Goal: Register for event/course

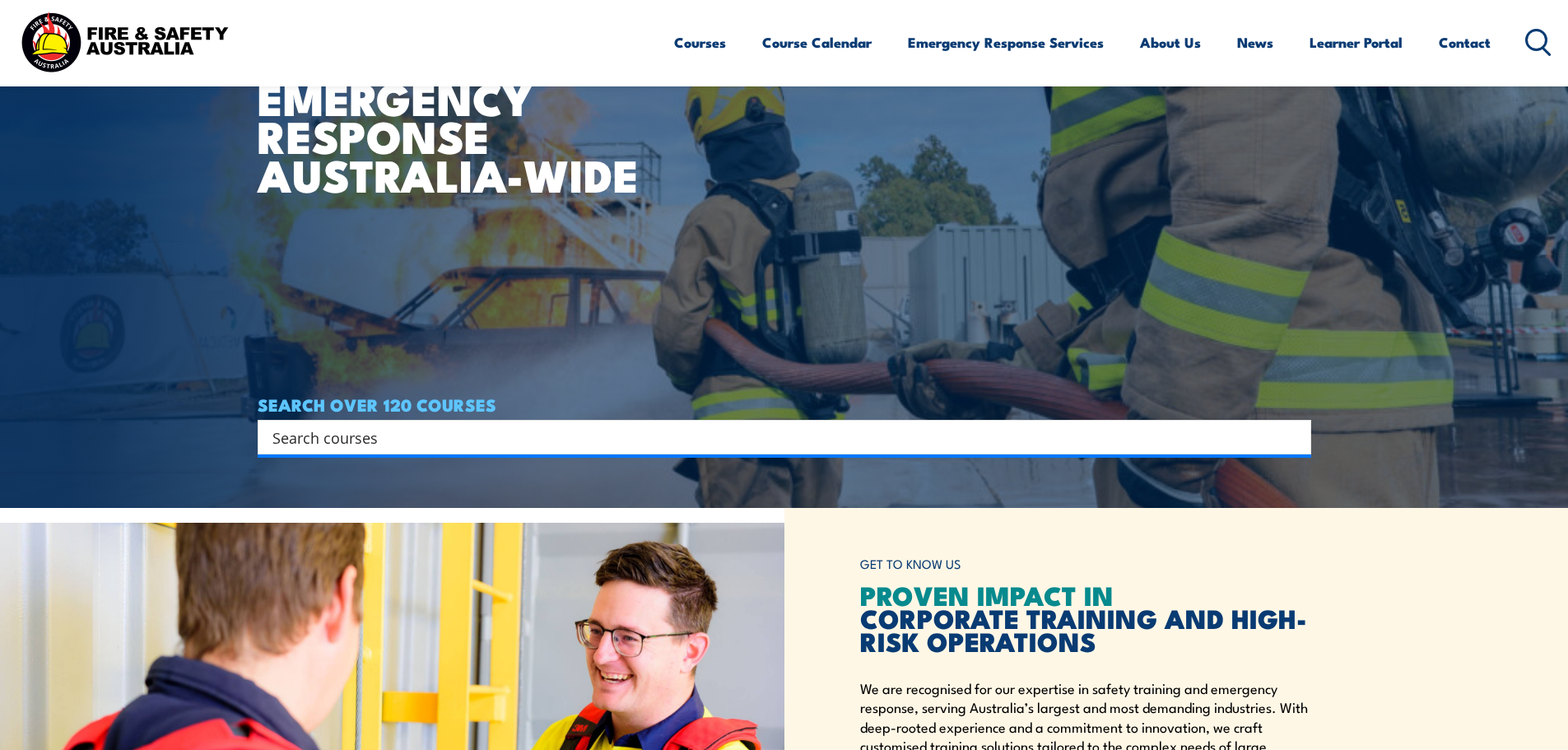
scroll to position [247, 0]
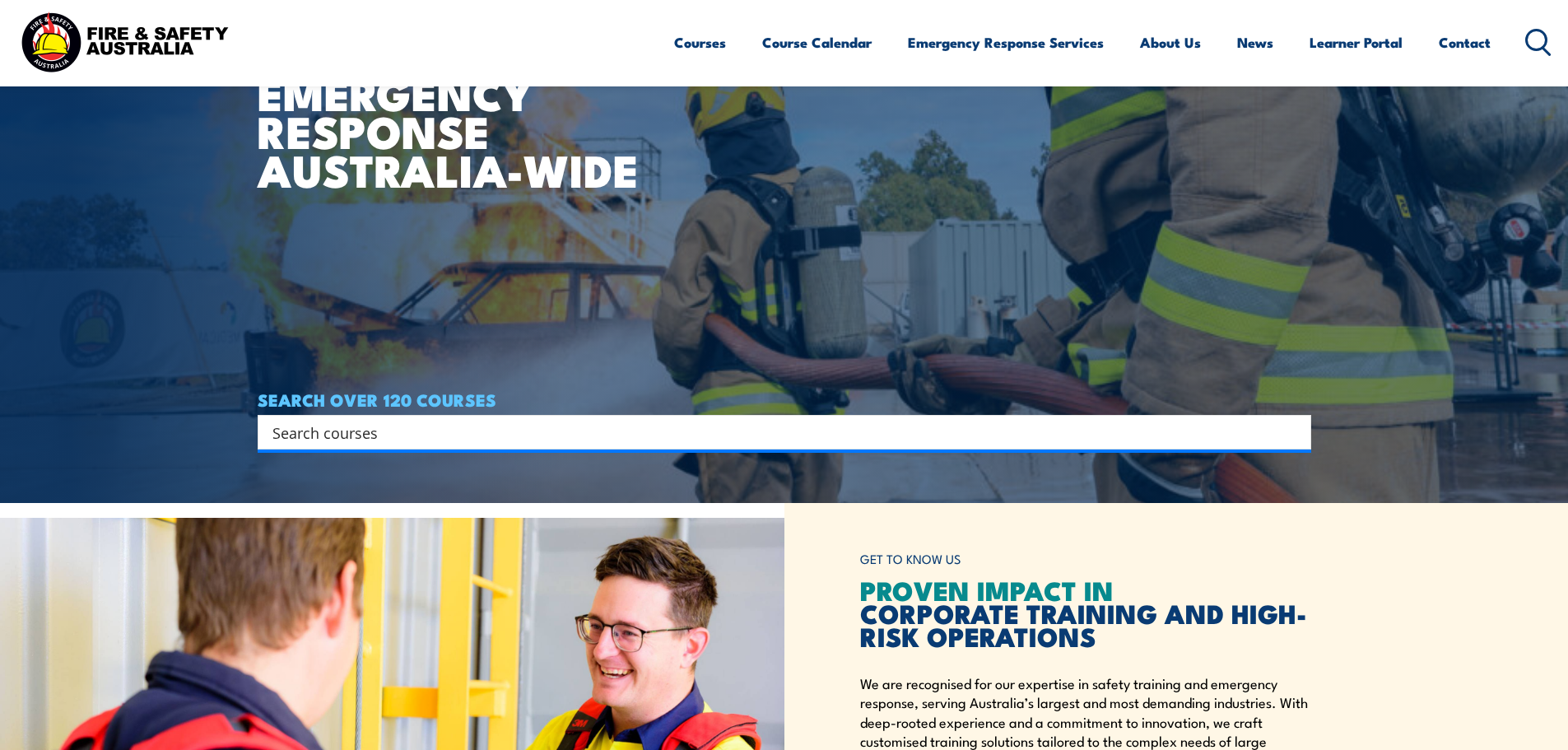
click at [762, 427] on input "Search input" at bounding box center [774, 432] width 1003 height 25
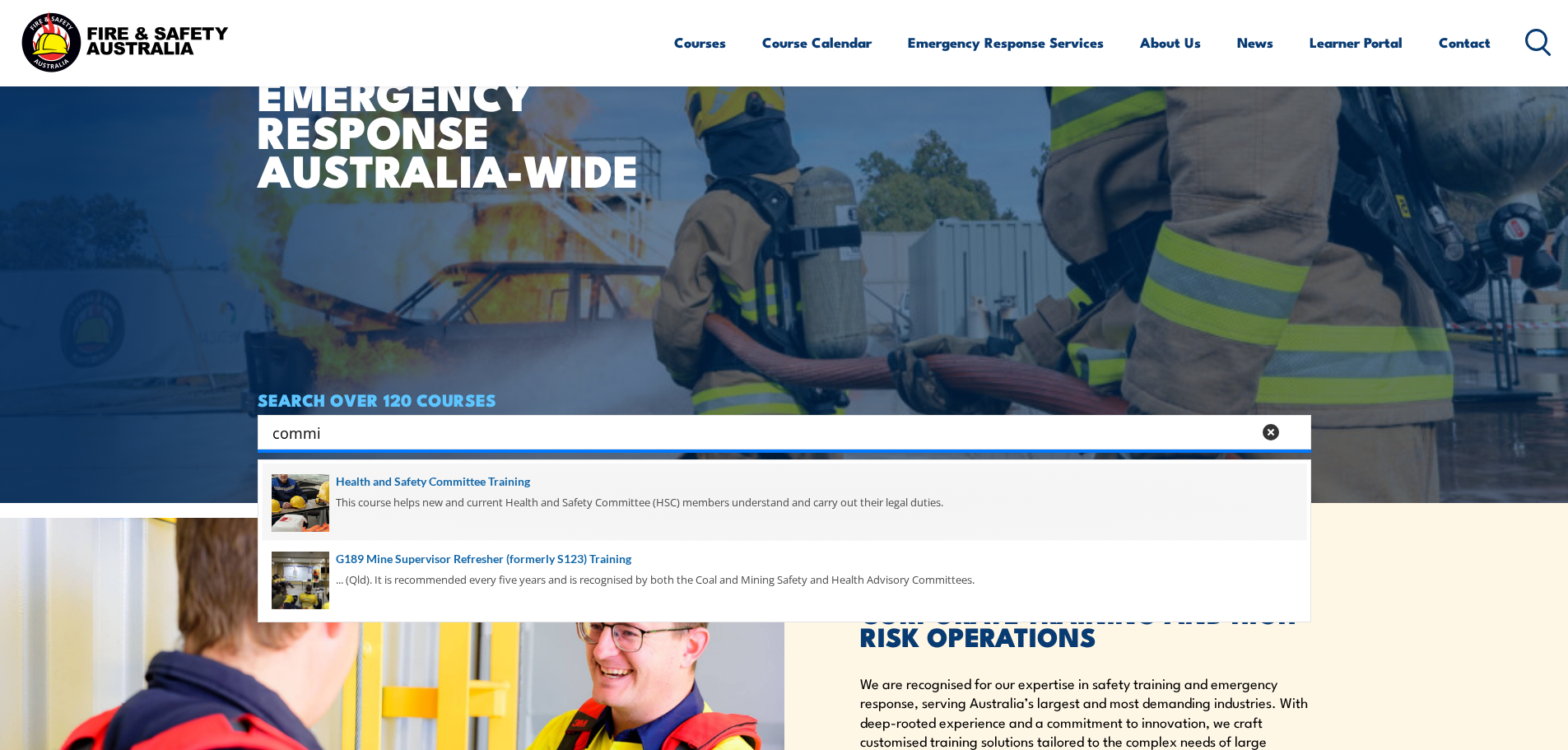
type input "commi"
click at [576, 500] on span at bounding box center [784, 502] width 1043 height 77
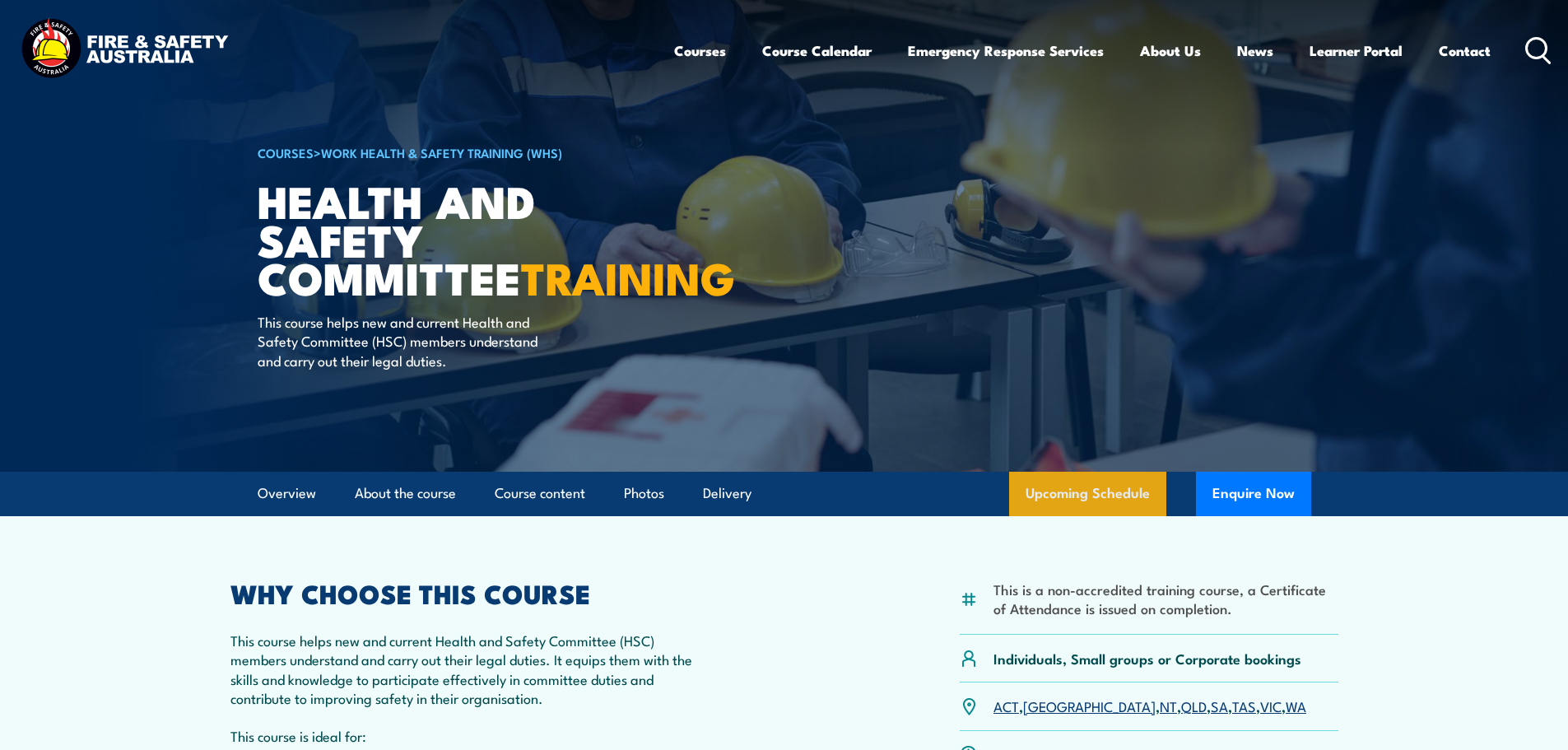
click at [1128, 500] on link "Upcoming Schedule" at bounding box center [1087, 493] width 157 height 44
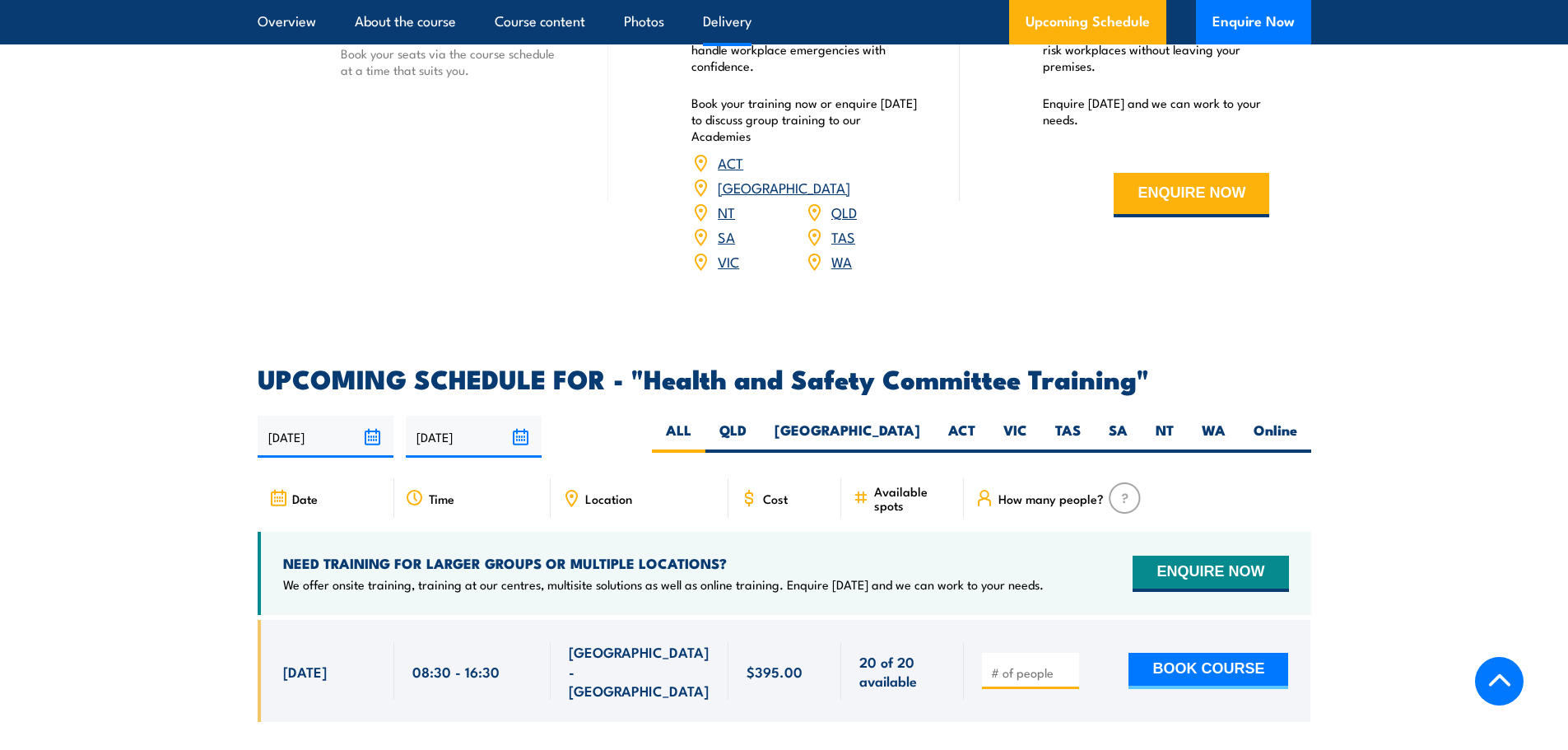
scroll to position [2369, 0]
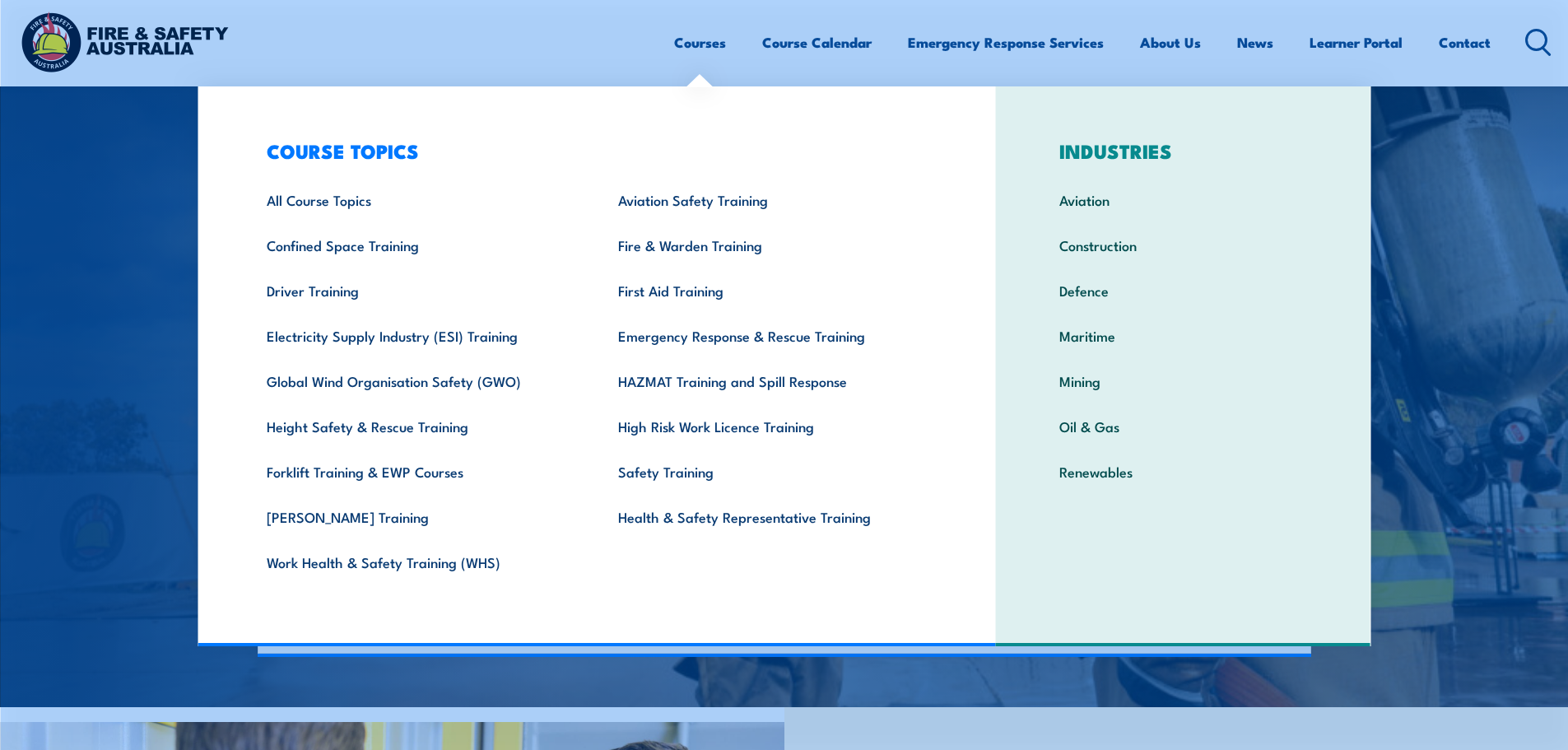
scroll to position [82, 0]
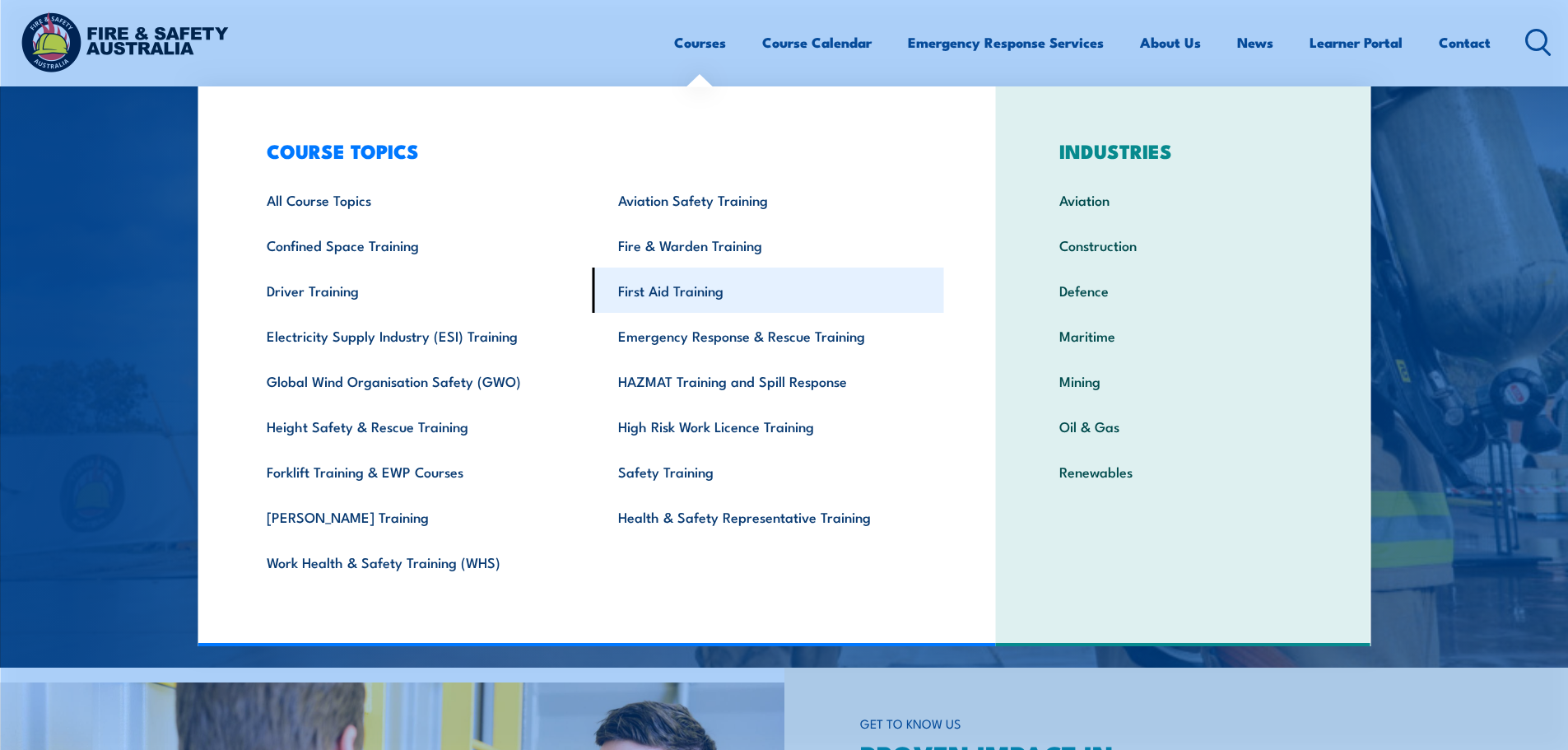
click at [682, 289] on link "First Aid Training" at bounding box center [769, 291] width 352 height 45
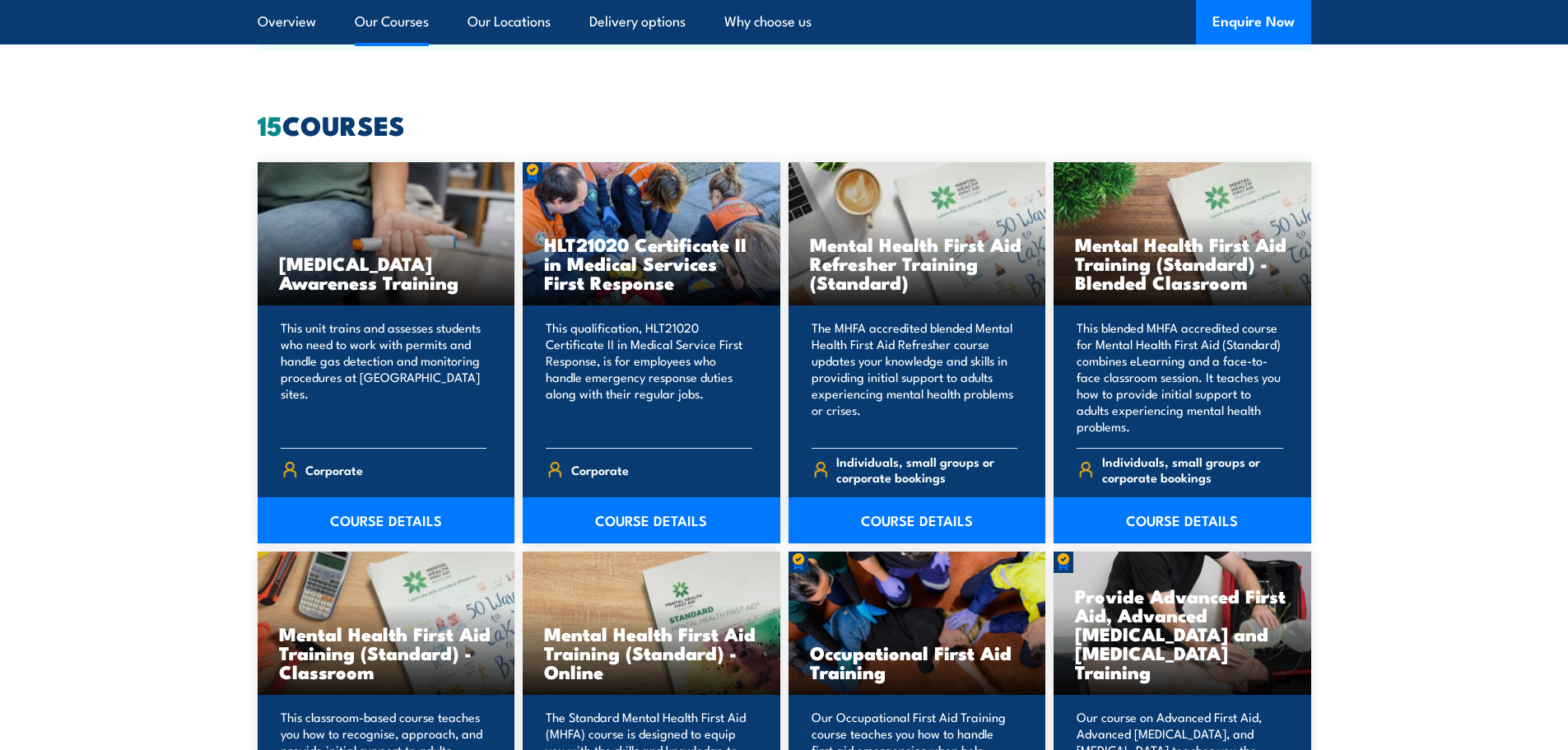
scroll to position [1235, 0]
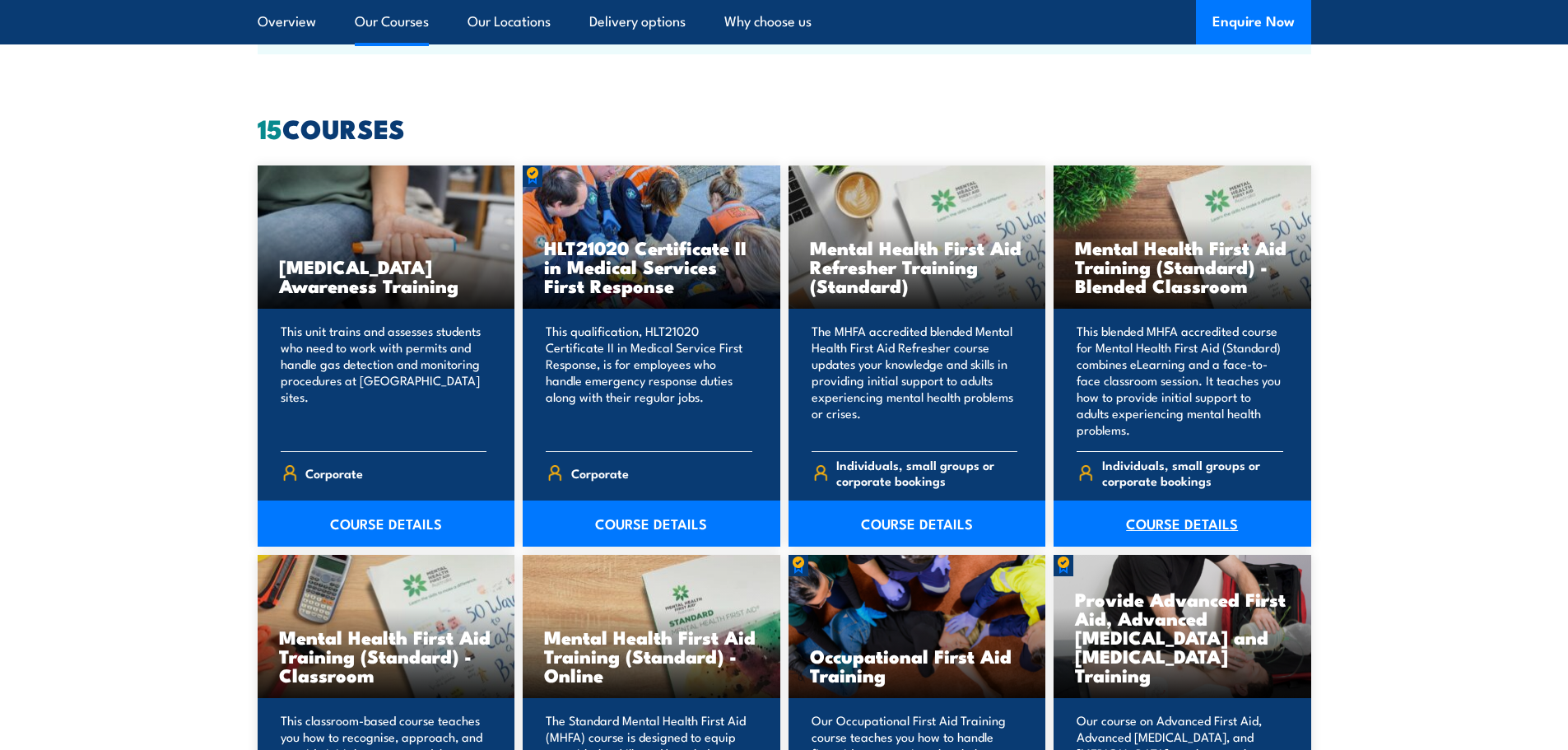
click at [1219, 530] on link "COURSE DETAILS" at bounding box center [1182, 523] width 258 height 46
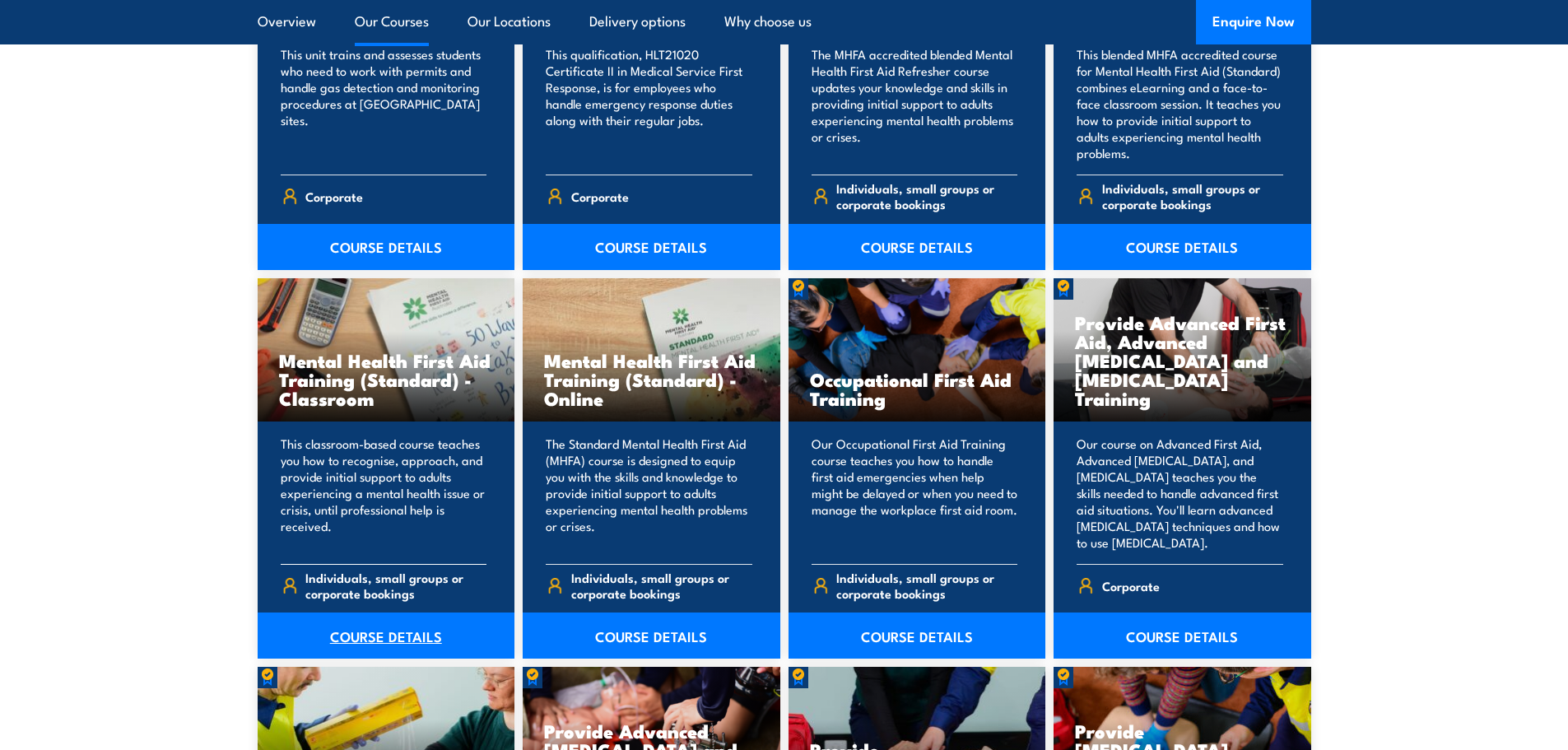
scroll to position [1564, 0]
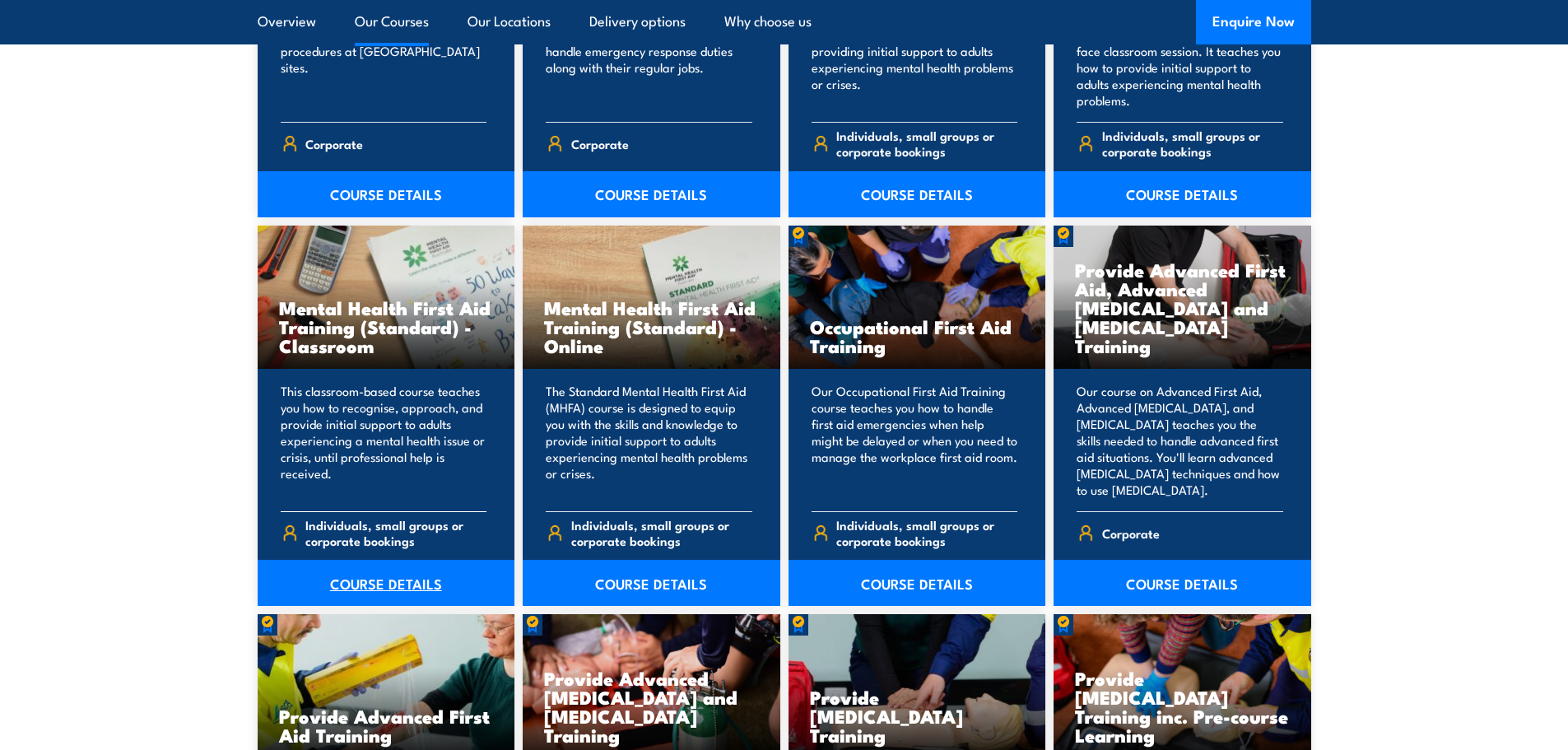
click at [429, 588] on link "COURSE DETAILS" at bounding box center [386, 582] width 258 height 46
click at [640, 576] on link "COURSE DETAILS" at bounding box center [651, 582] width 258 height 46
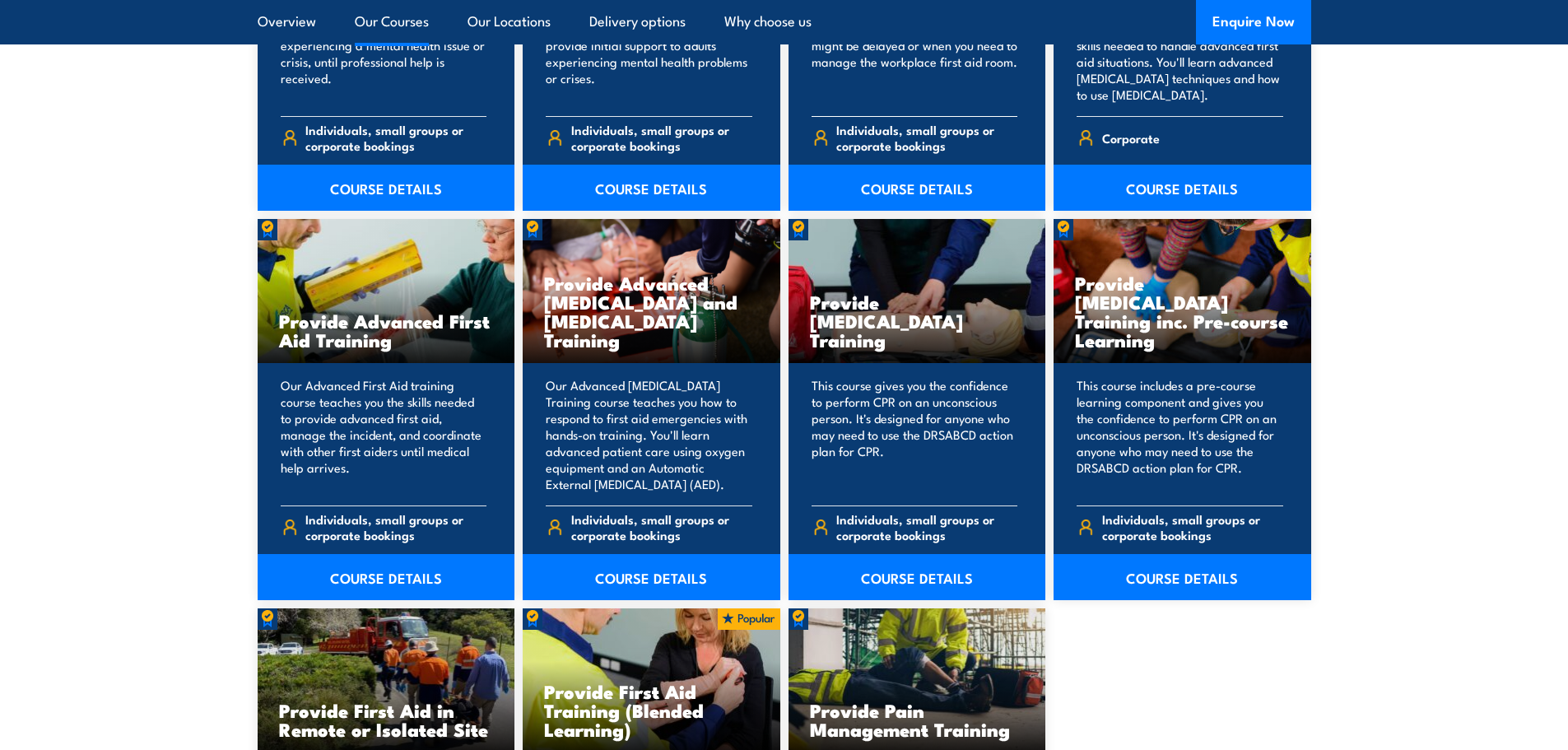
scroll to position [2058, 0]
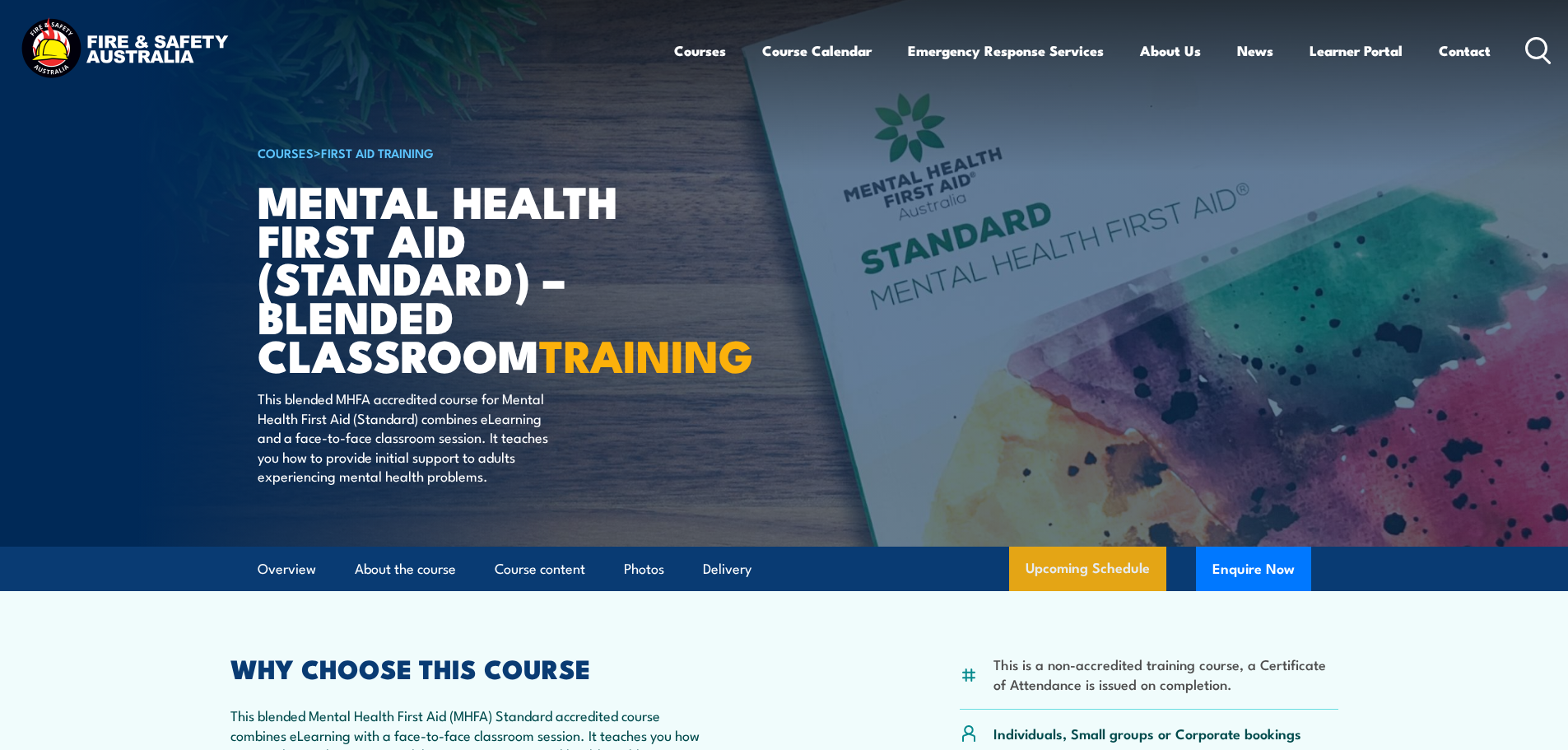
click at [1088, 591] on link "Upcoming Schedule" at bounding box center [1087, 568] width 157 height 44
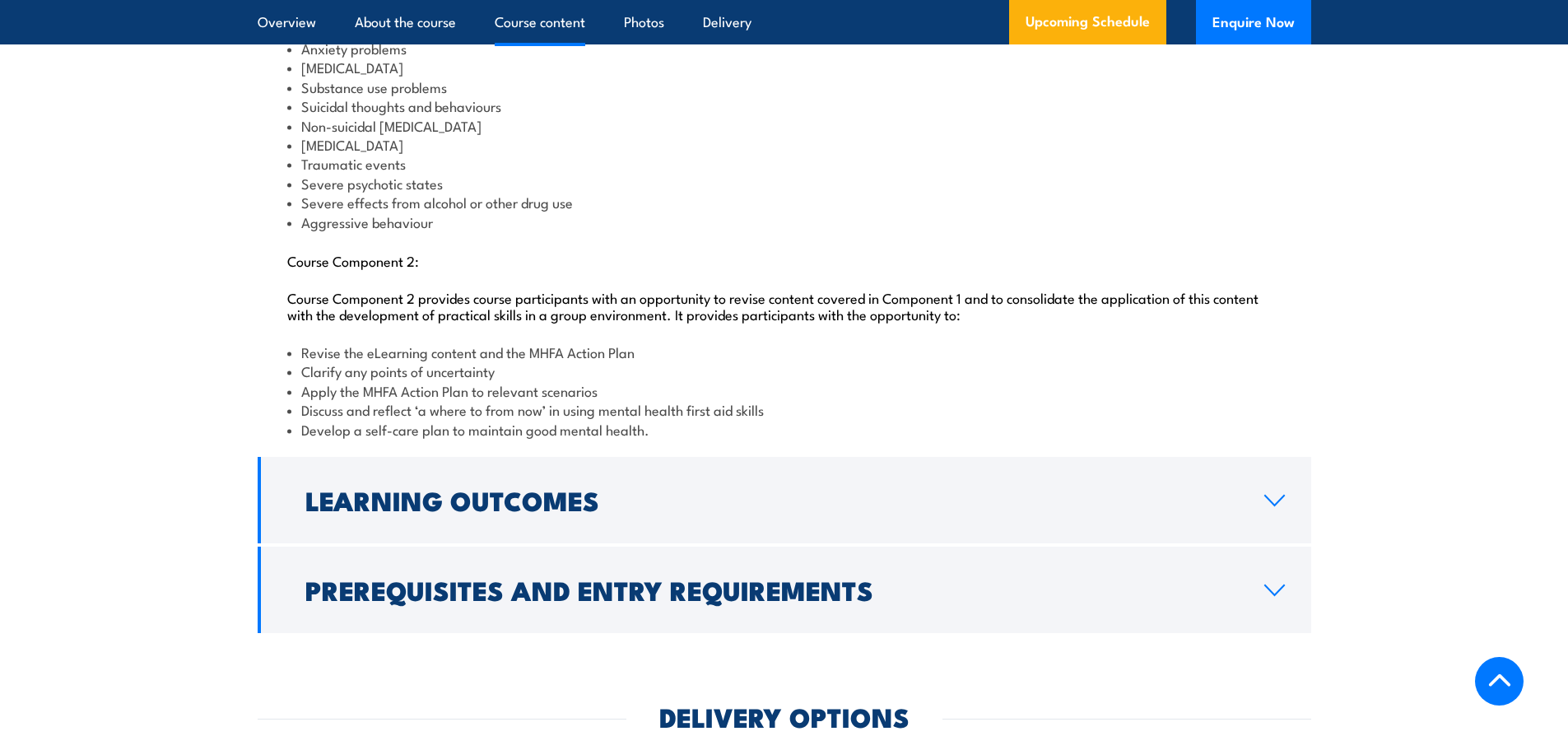
scroll to position [3267, 0]
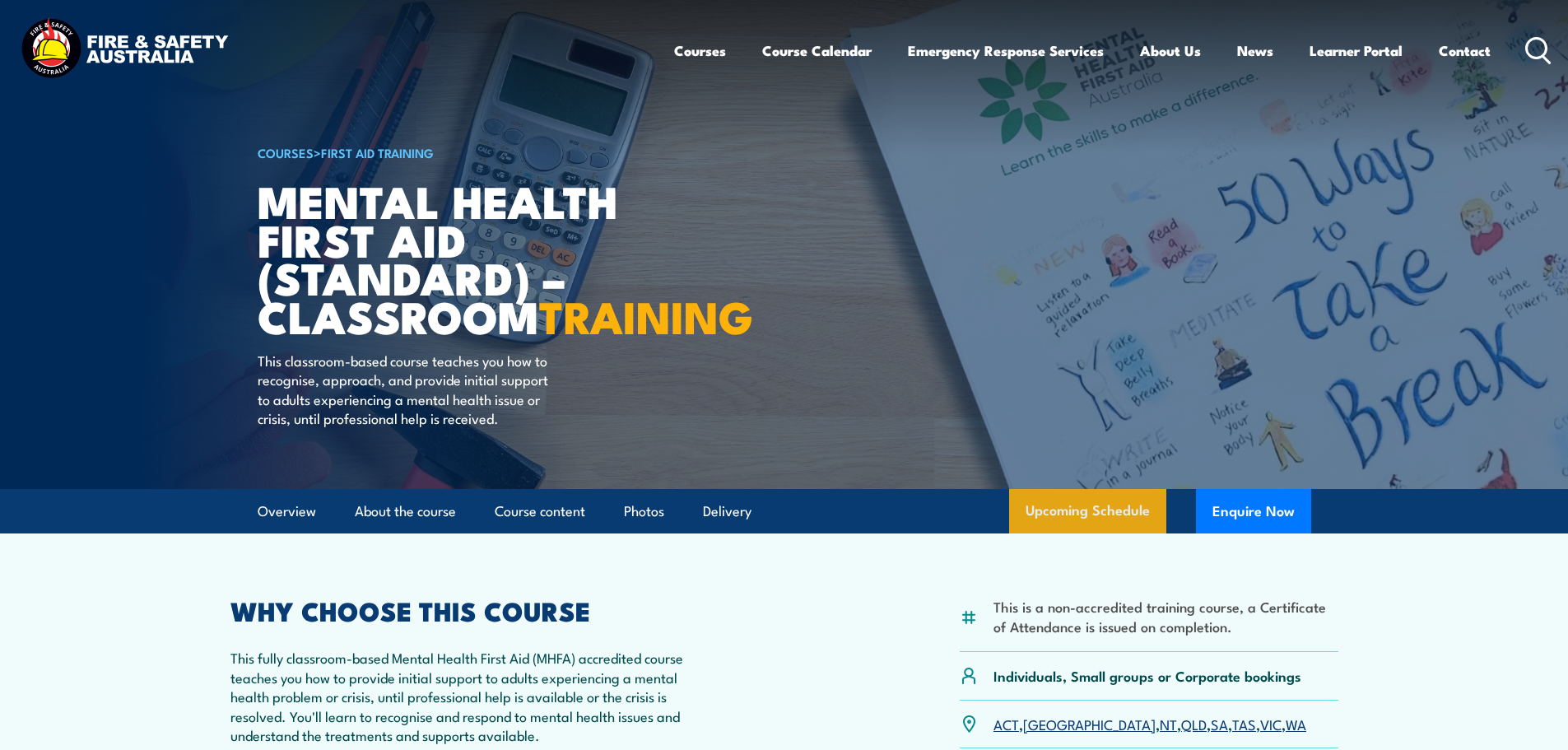
click at [1077, 534] on link "Upcoming Schedule" at bounding box center [1087, 511] width 157 height 44
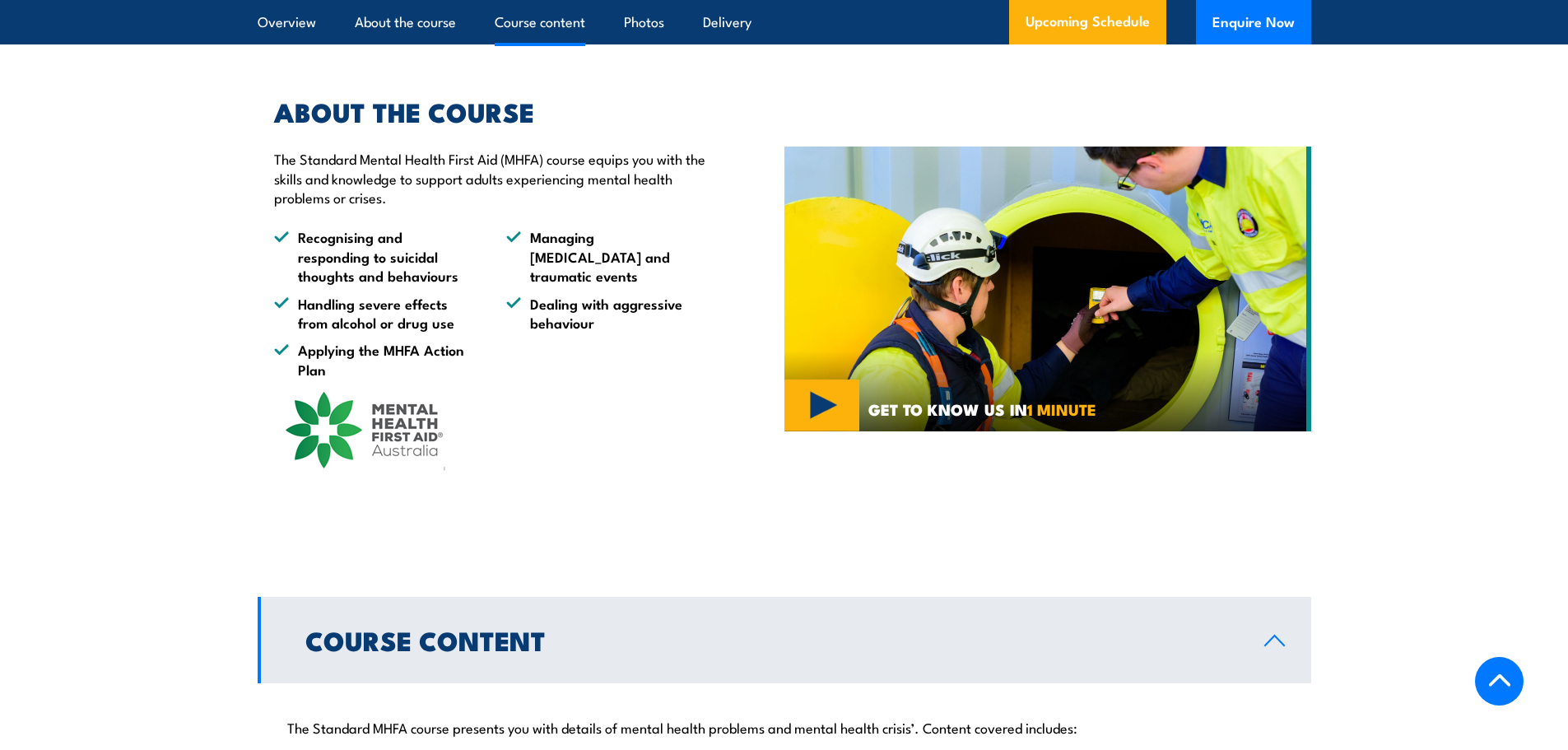
scroll to position [2965, 0]
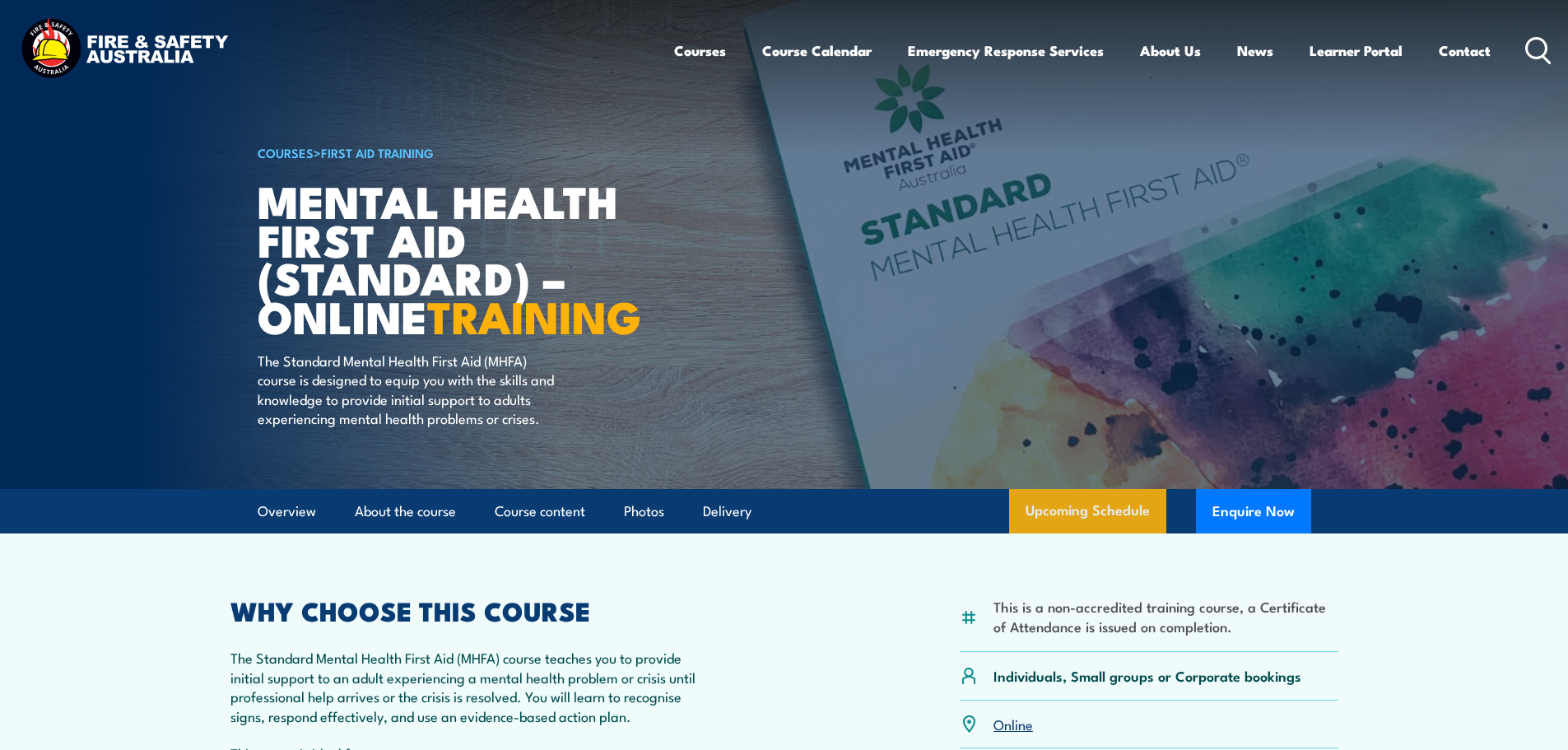
click at [1076, 520] on link "Upcoming Schedule" at bounding box center [1087, 511] width 157 height 44
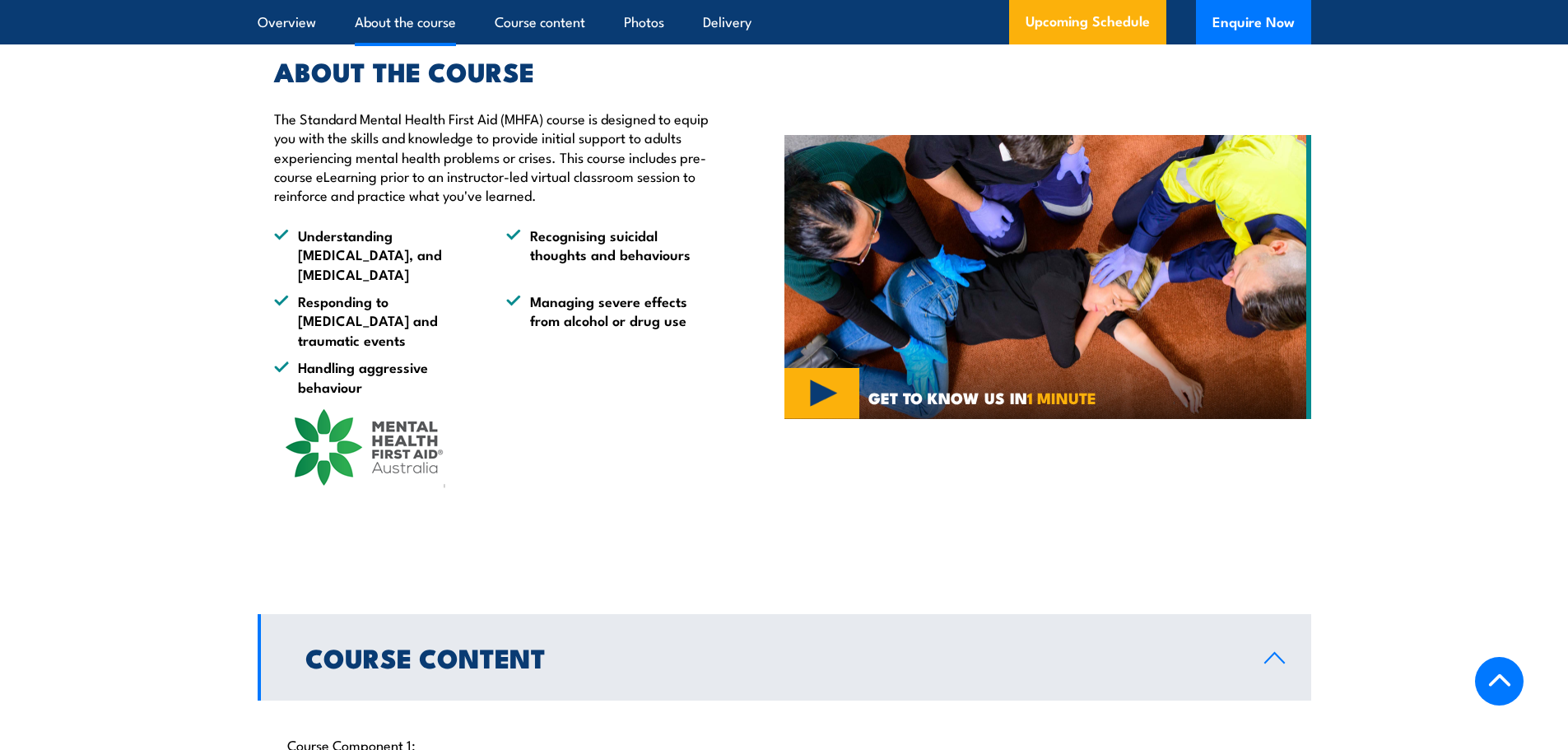
scroll to position [1322, 0]
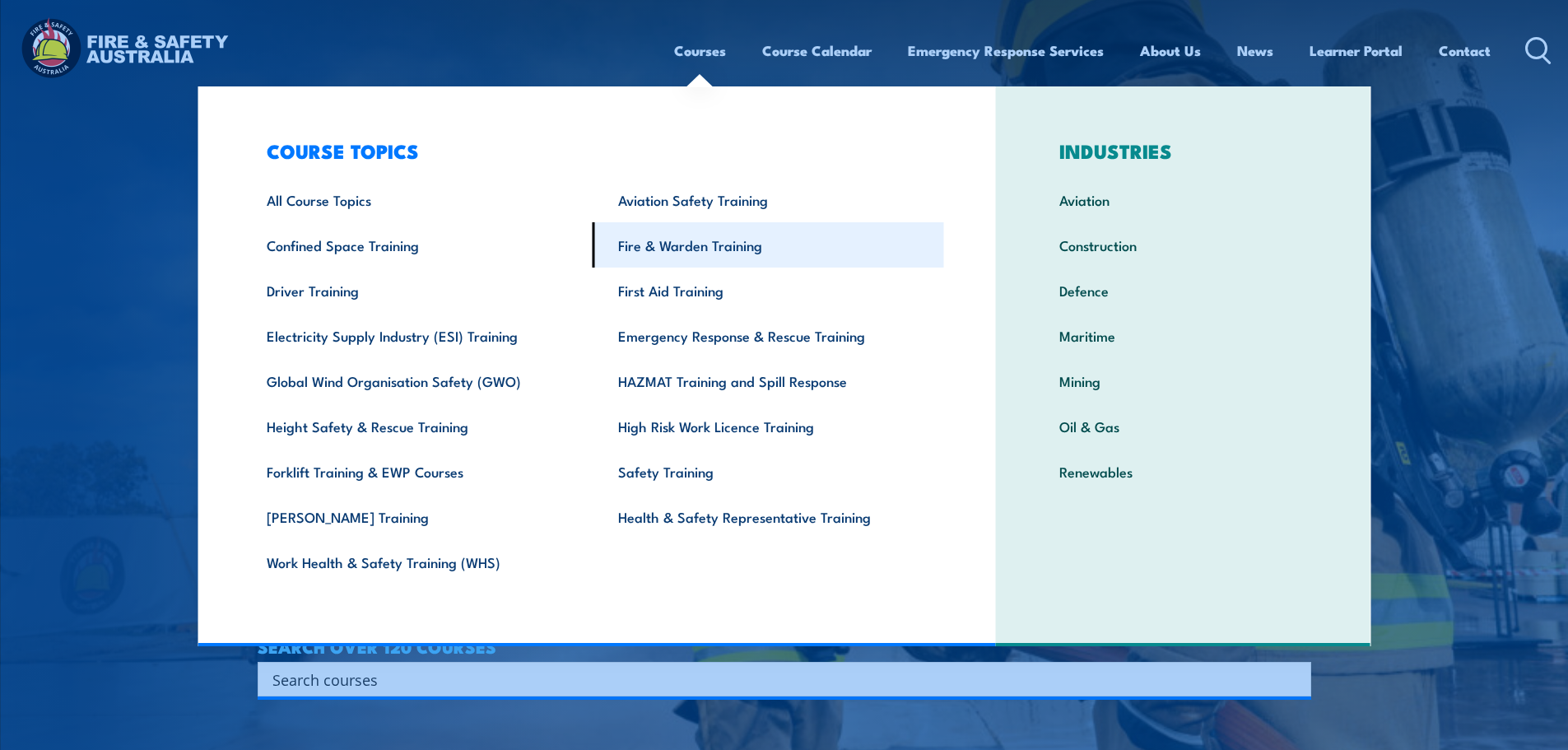
click at [647, 244] on link "Fire & Warden Training" at bounding box center [769, 245] width 352 height 45
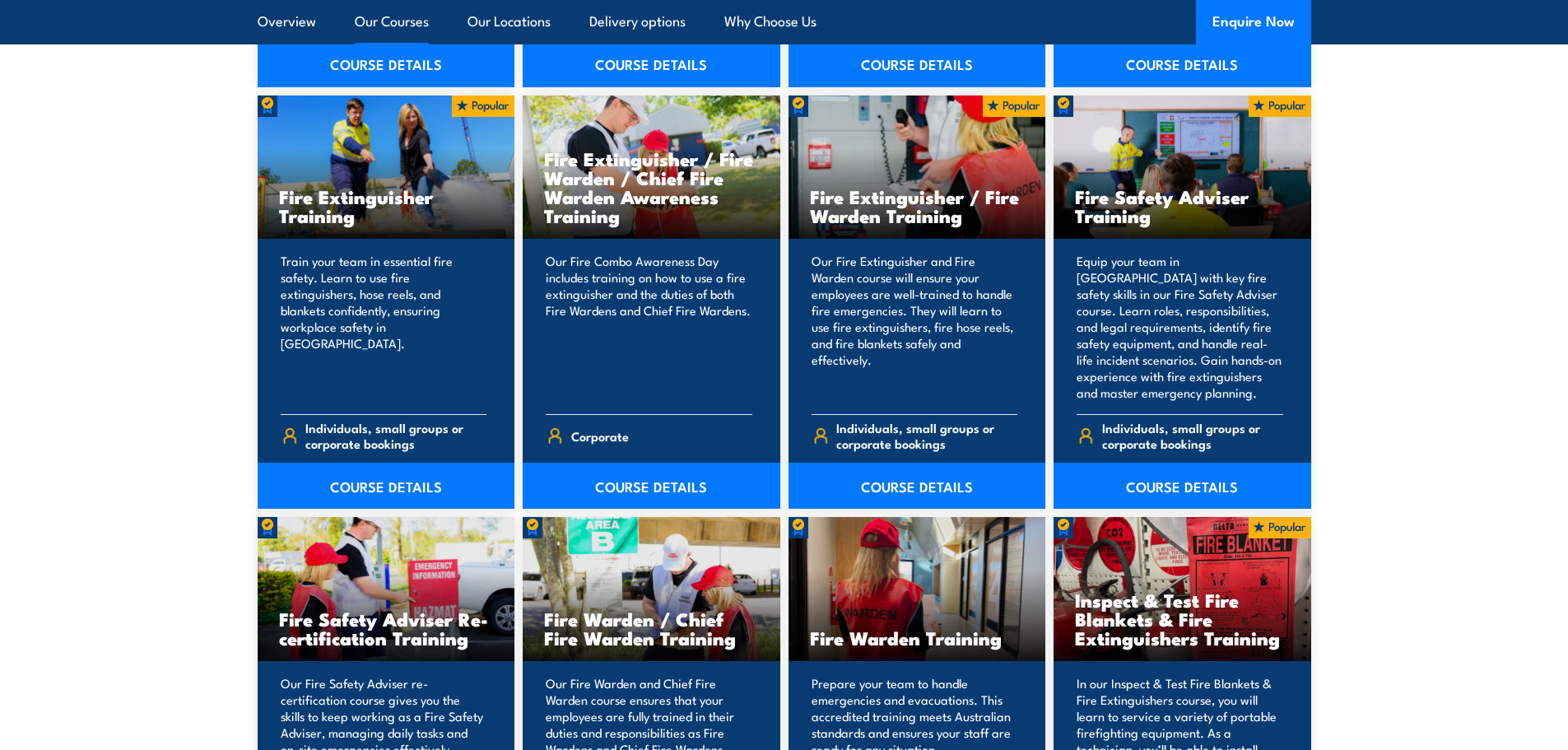
scroll to position [1728, 0]
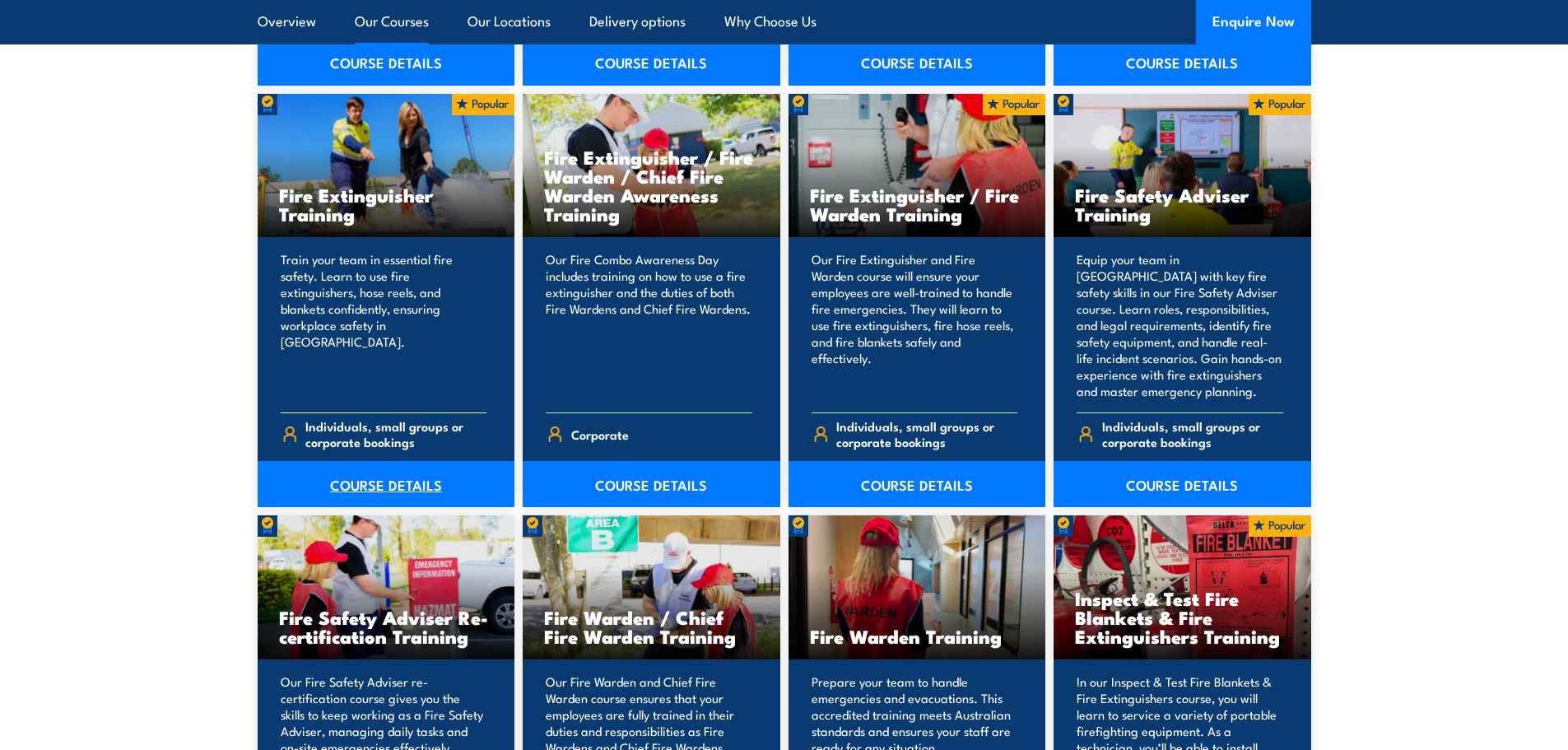
click at [386, 488] on link "COURSE DETAILS" at bounding box center [386, 484] width 258 height 46
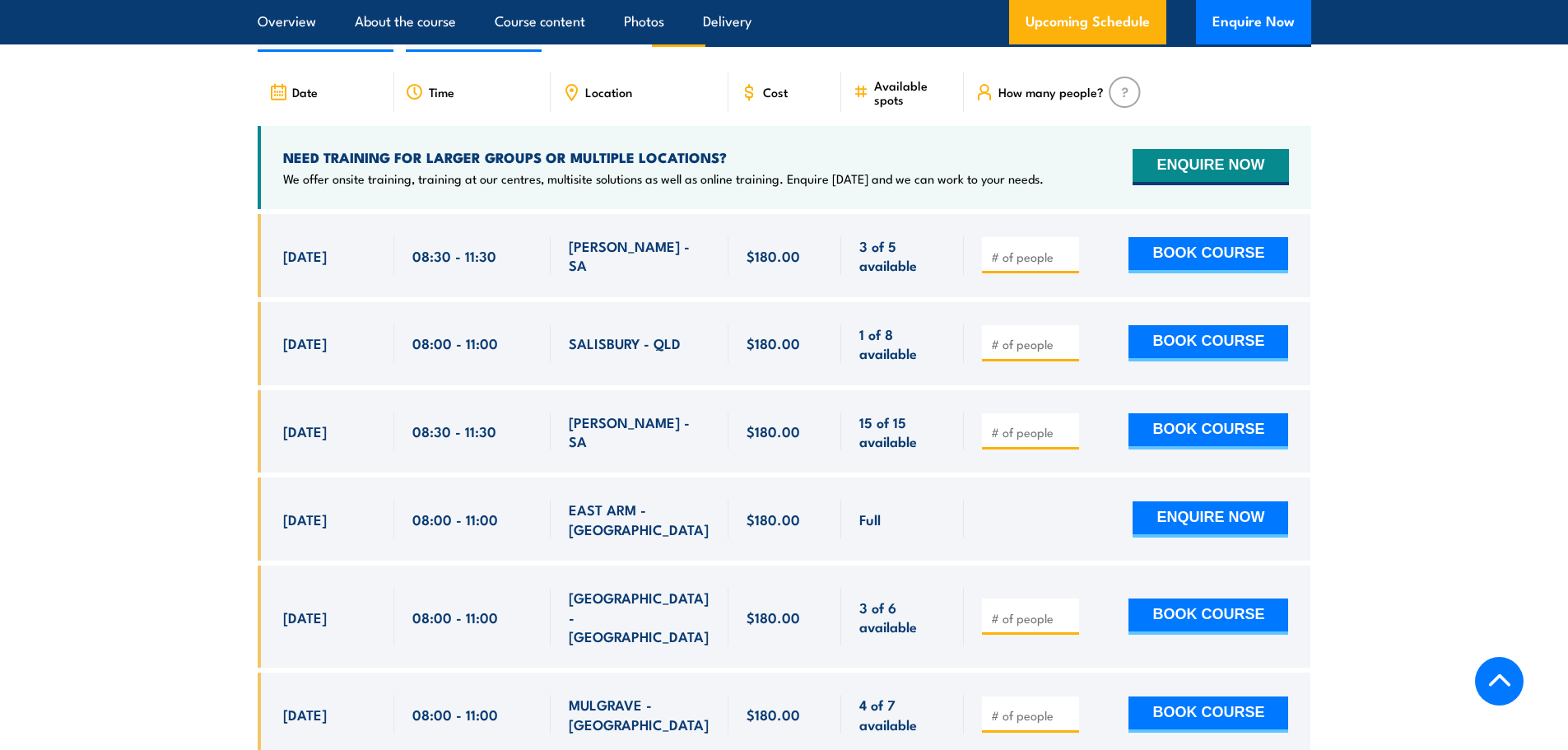
scroll to position [2963, 0]
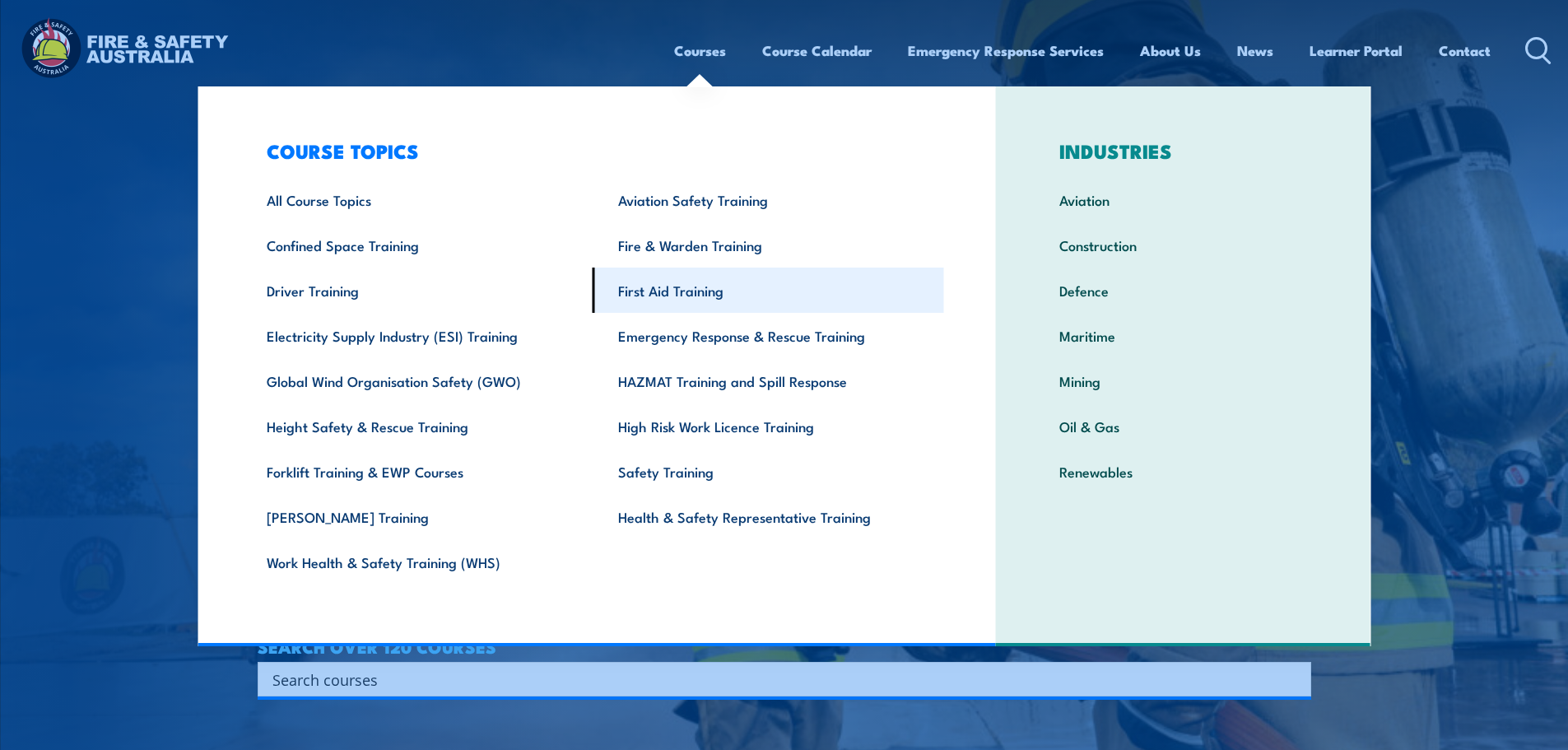
click at [626, 288] on link "First Aid Training" at bounding box center [769, 291] width 352 height 45
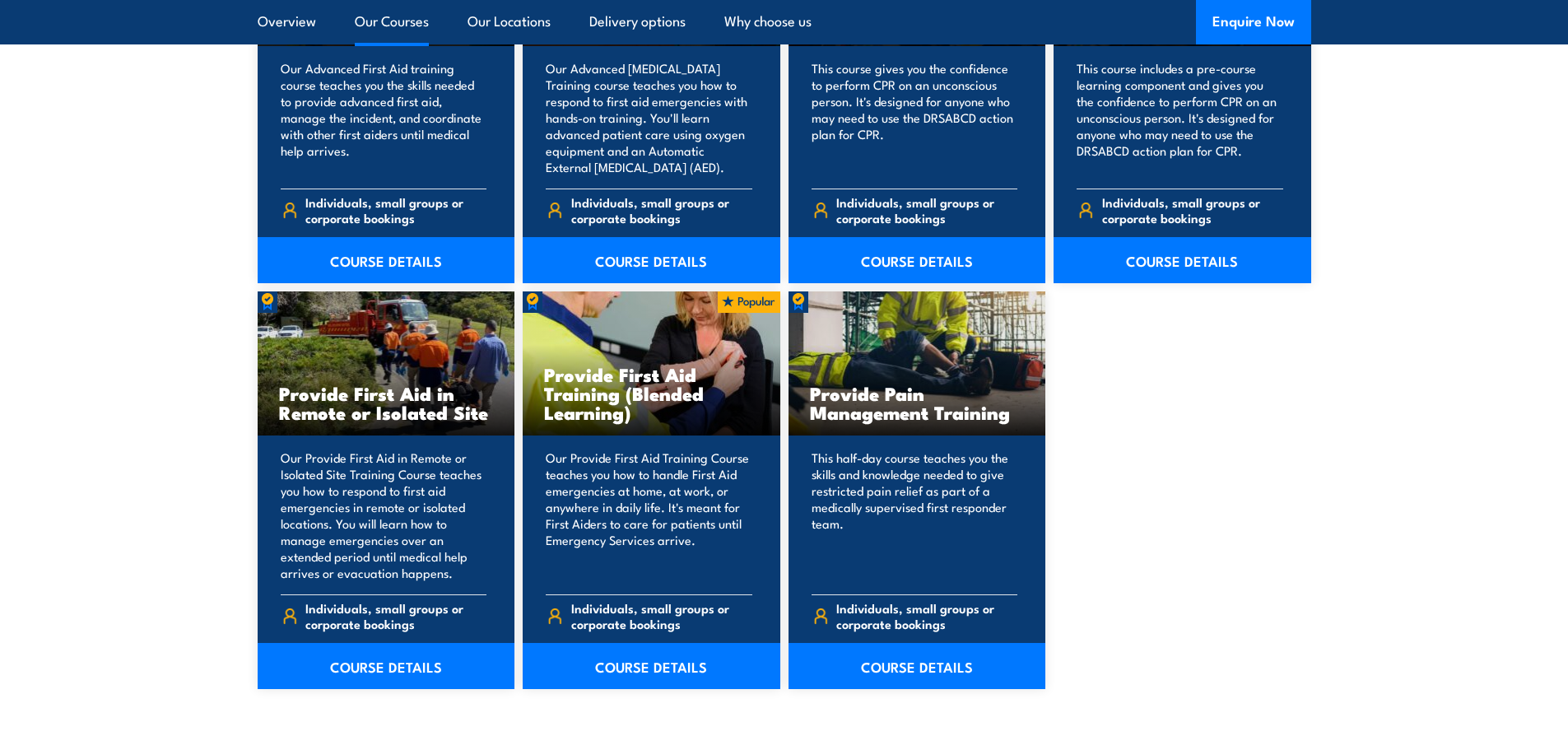
scroll to position [2305, 0]
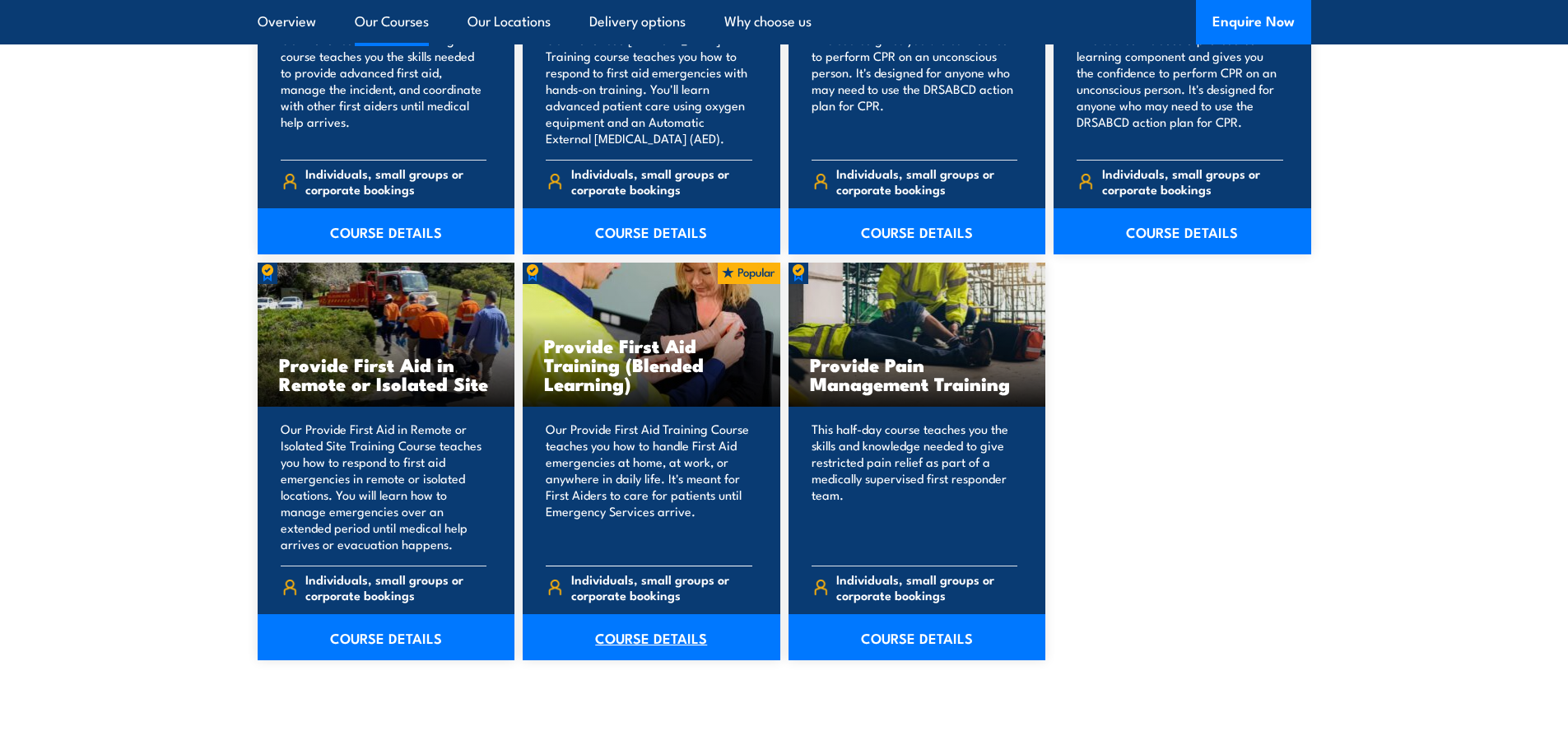
click at [658, 643] on link "COURSE DETAILS" at bounding box center [651, 636] width 258 height 46
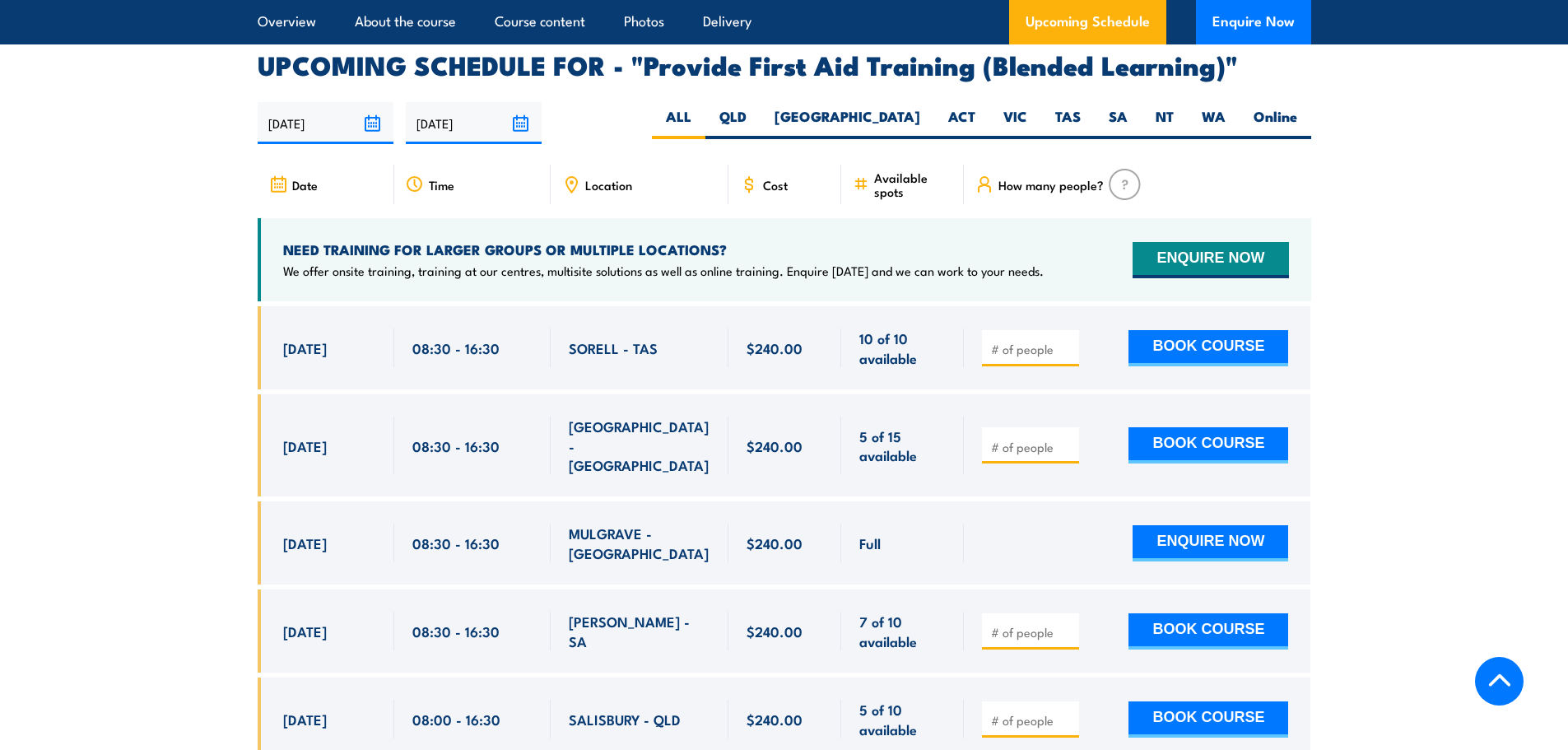
scroll to position [3045, 0]
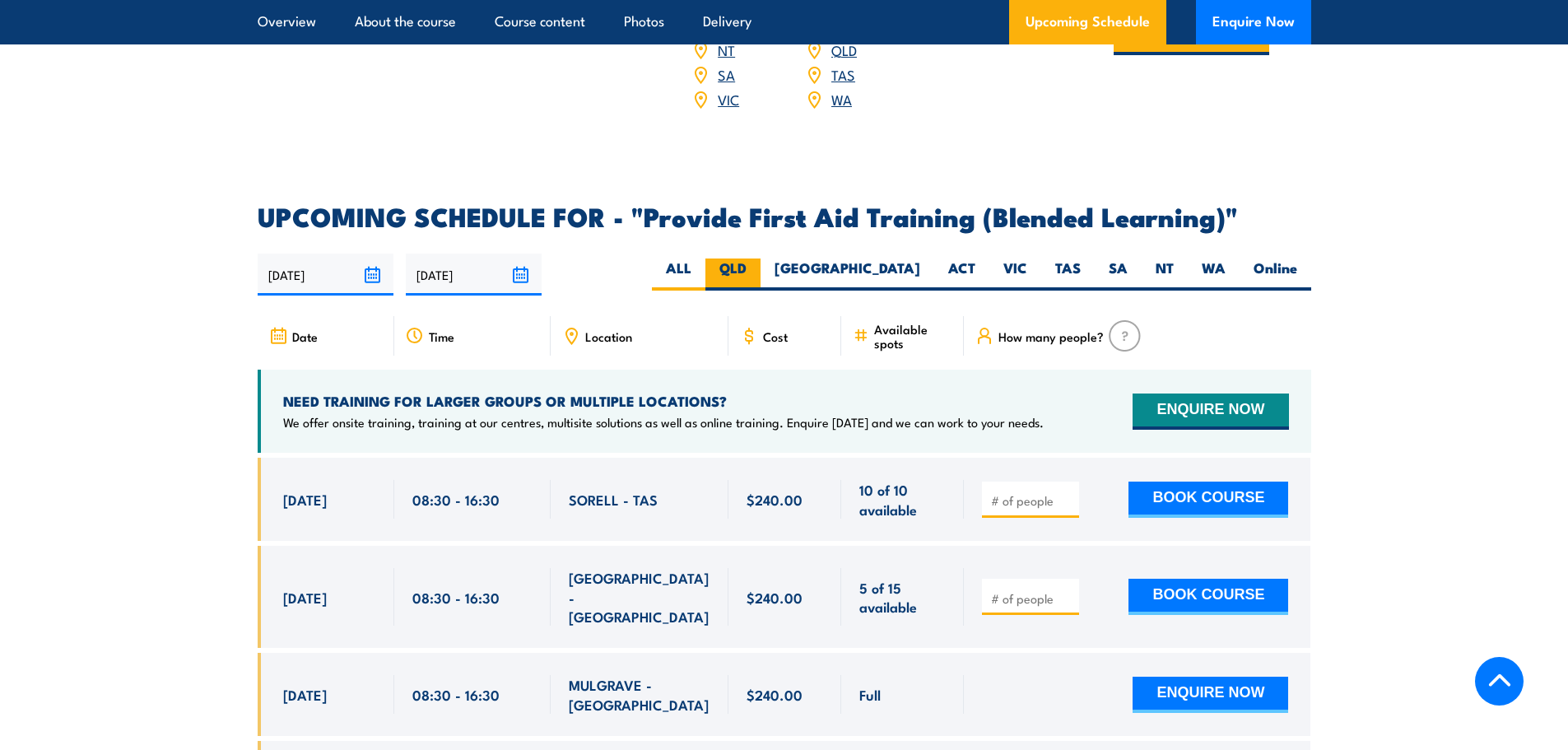
click at [761, 291] on label "QLD" at bounding box center [733, 275] width 55 height 32
click at [757, 269] on input "QLD" at bounding box center [752, 264] width 11 height 11
radio input "true"
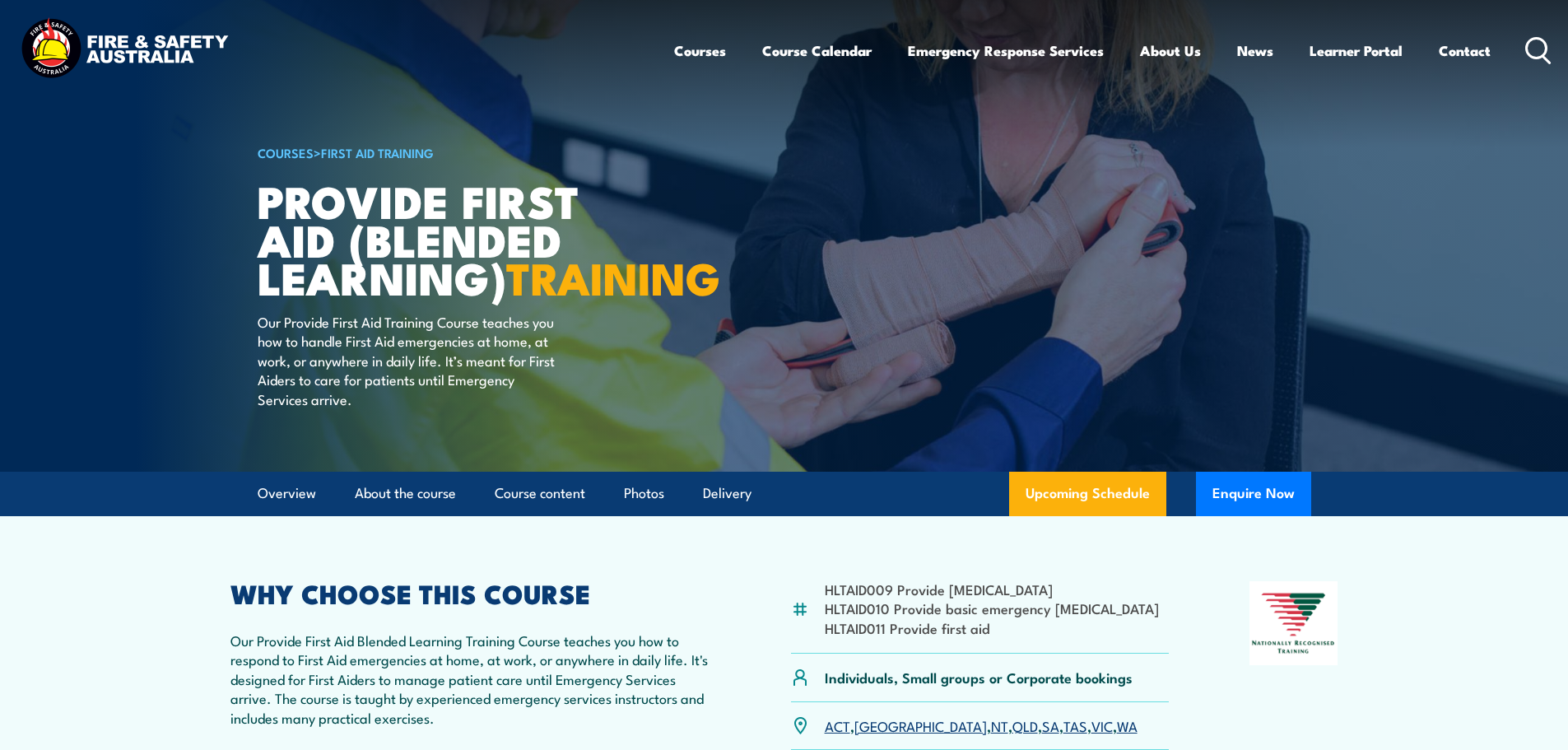
click at [1540, 52] on icon at bounding box center [1538, 49] width 27 height 27
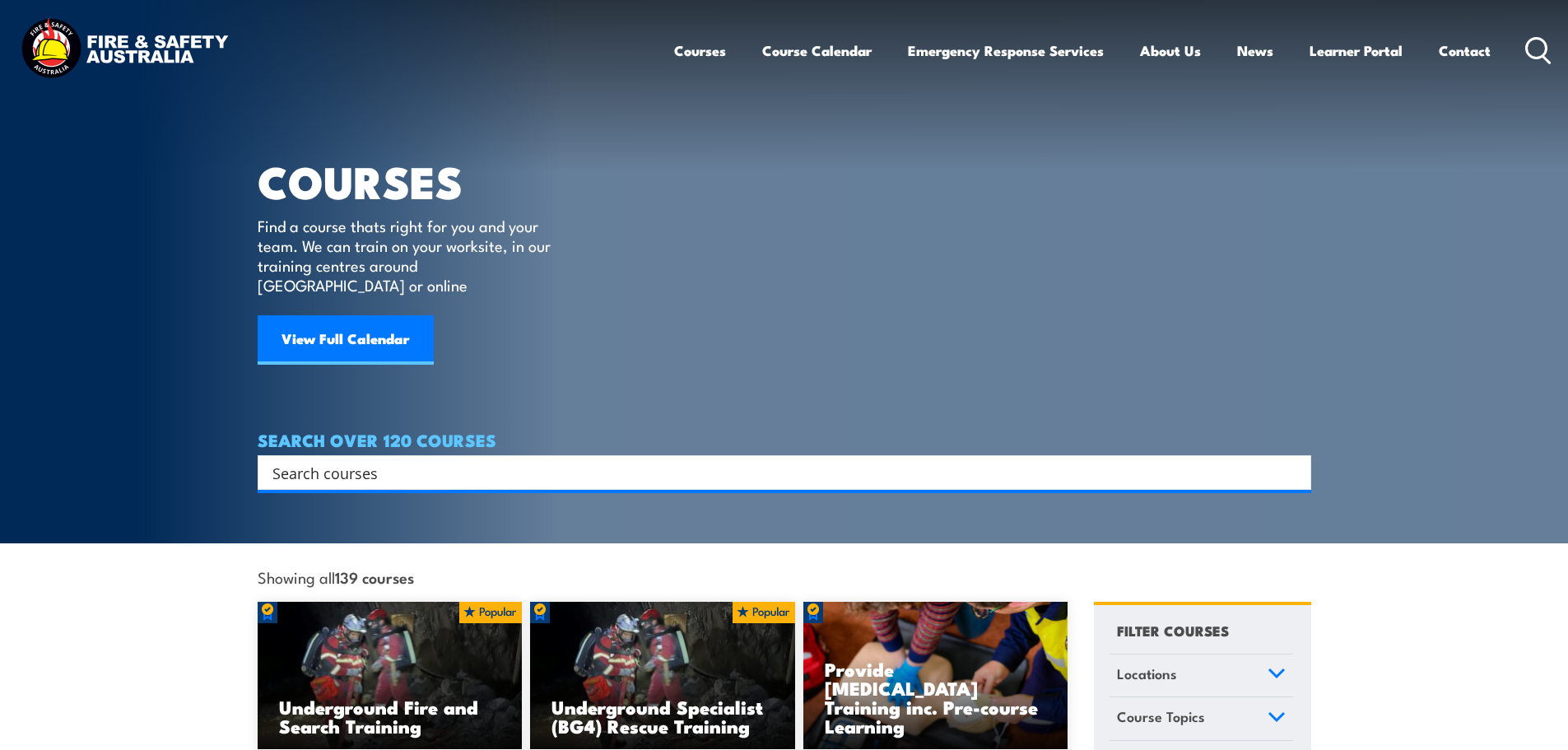
click at [944, 460] on input "Search input" at bounding box center [774, 472] width 1003 height 25
type input "forklift"
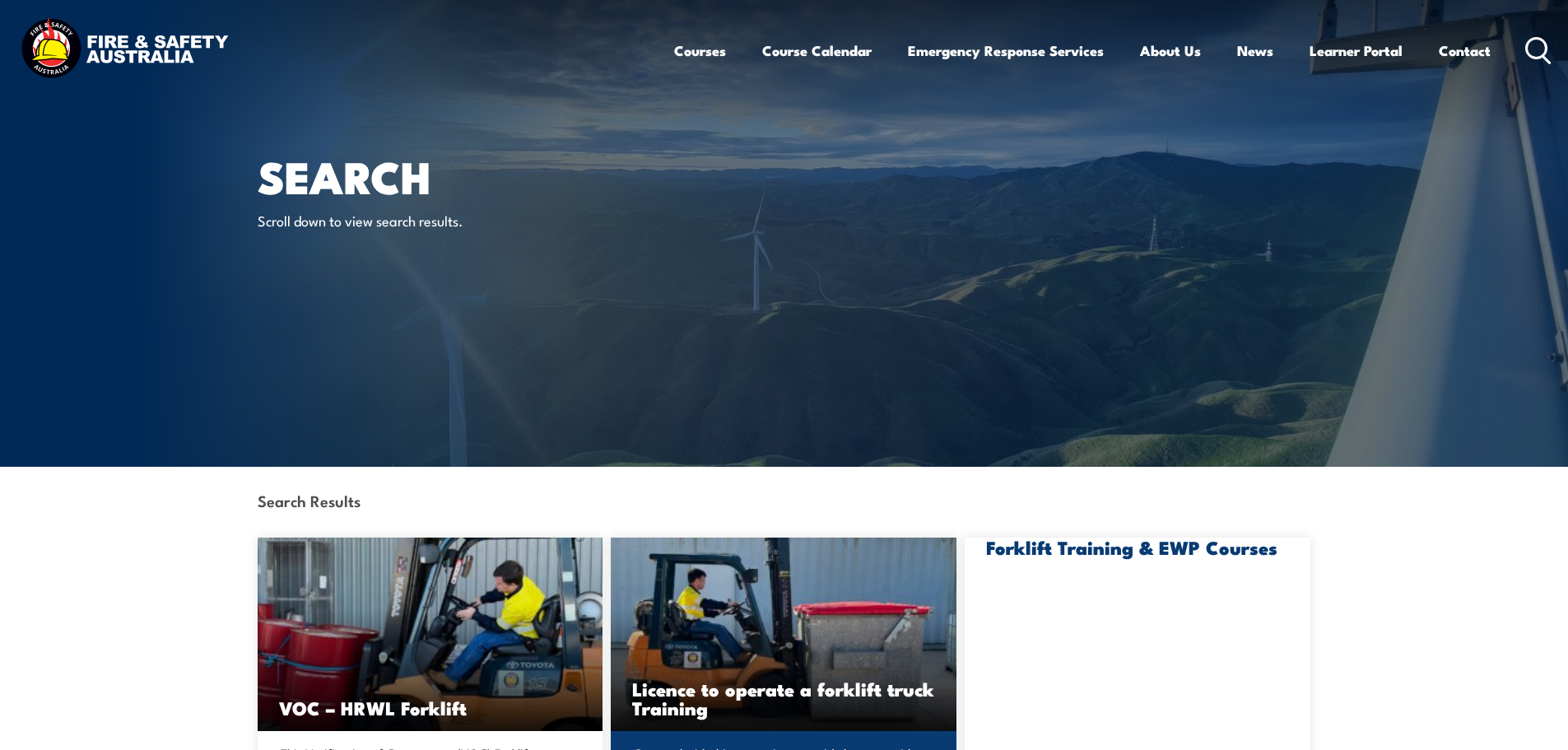
scroll to position [165, 0]
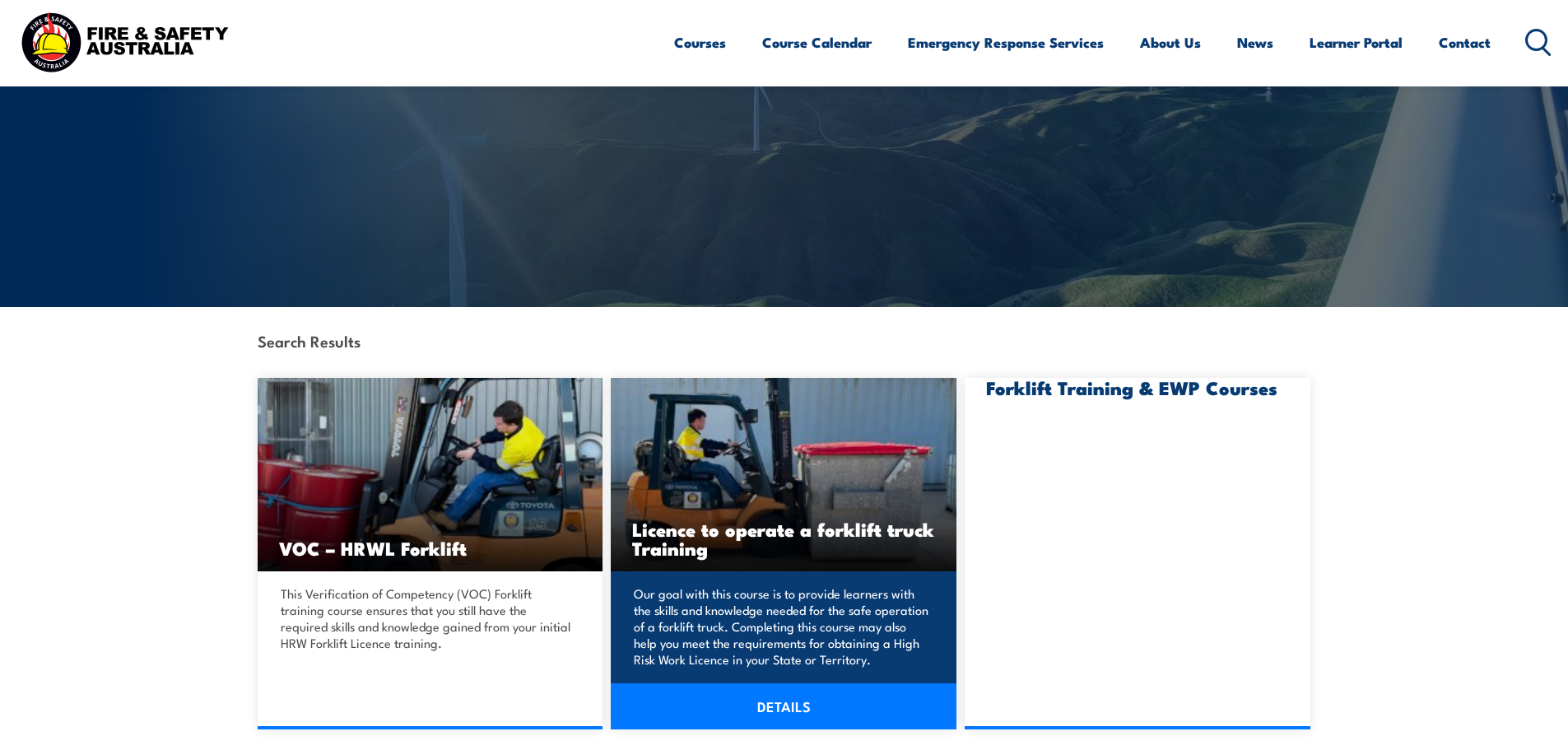
click at [783, 715] on link "DETAILS" at bounding box center [784, 706] width 346 height 46
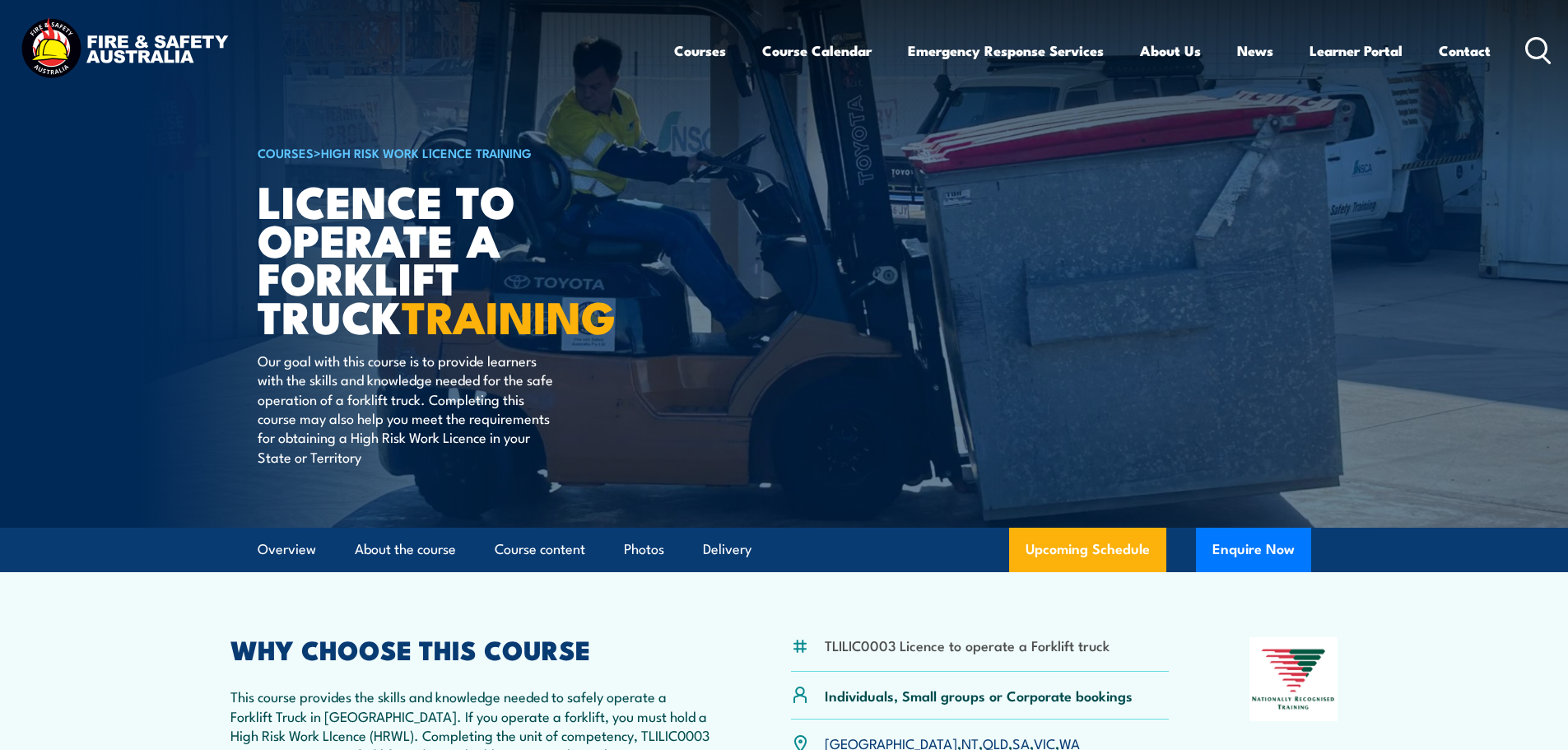
click at [1527, 41] on icon at bounding box center [1538, 49] width 27 height 27
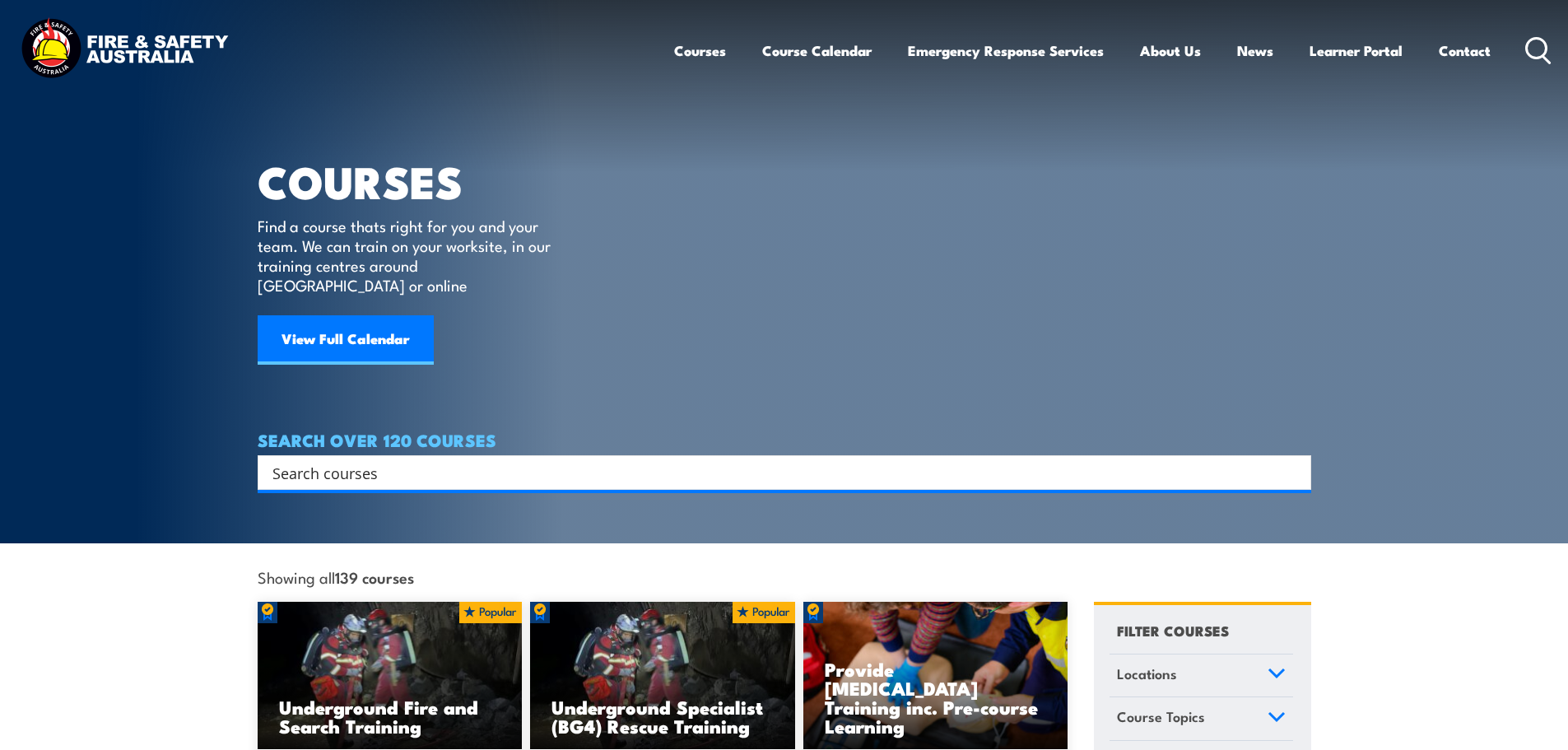
click at [579, 460] on input "Search input" at bounding box center [774, 472] width 1003 height 25
type input "mental health"
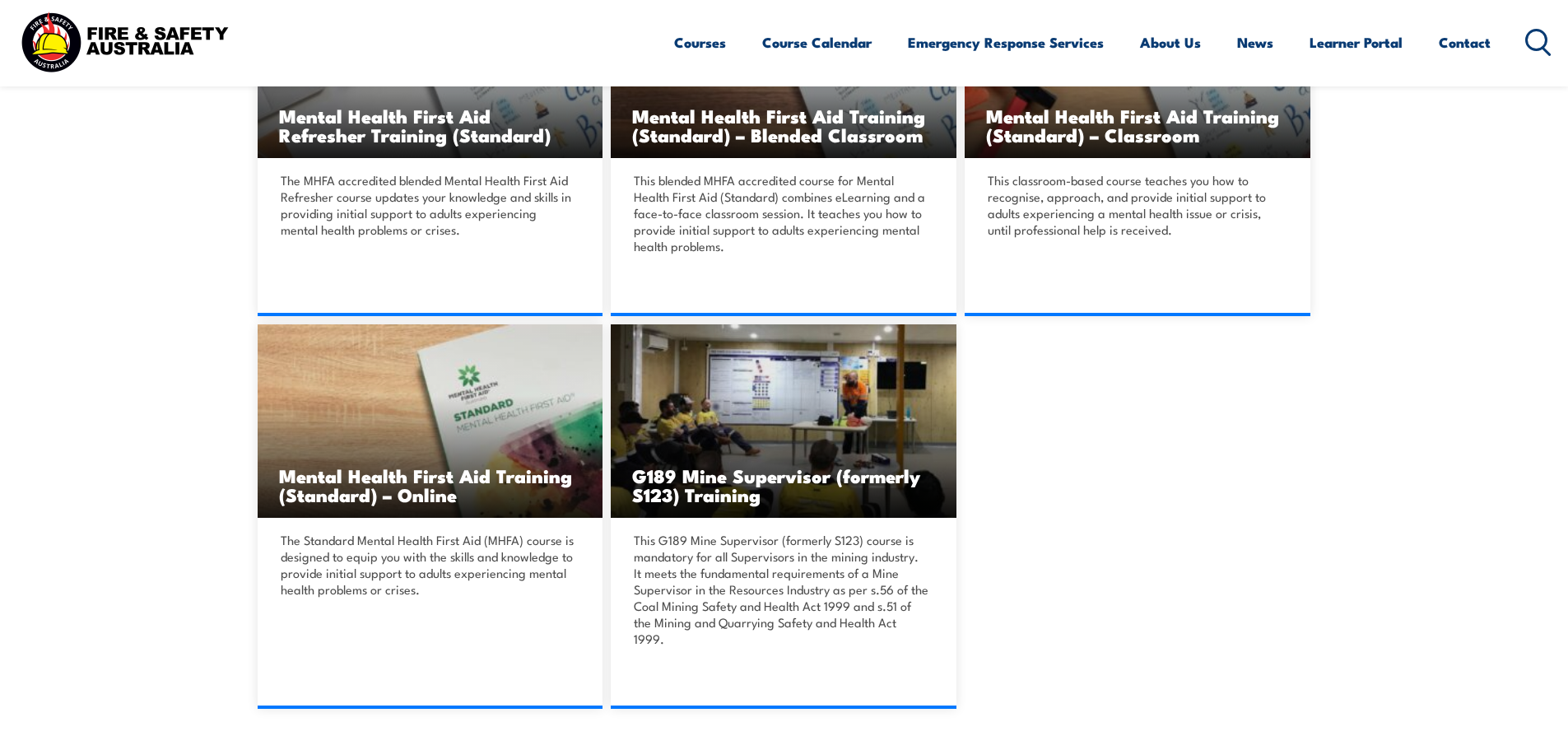
scroll to position [658, 0]
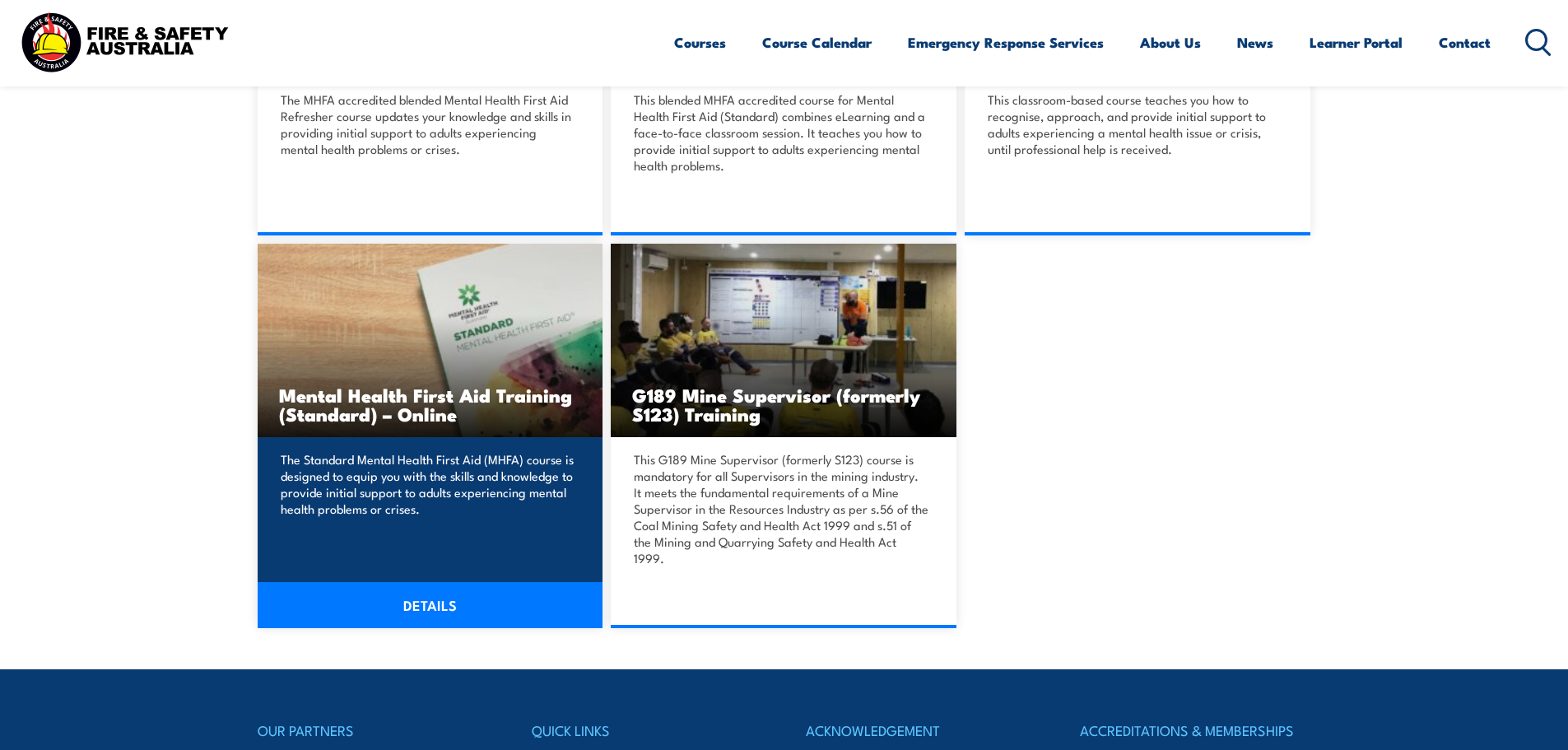
click at [433, 588] on link "DETAILS" at bounding box center [431, 605] width 346 height 46
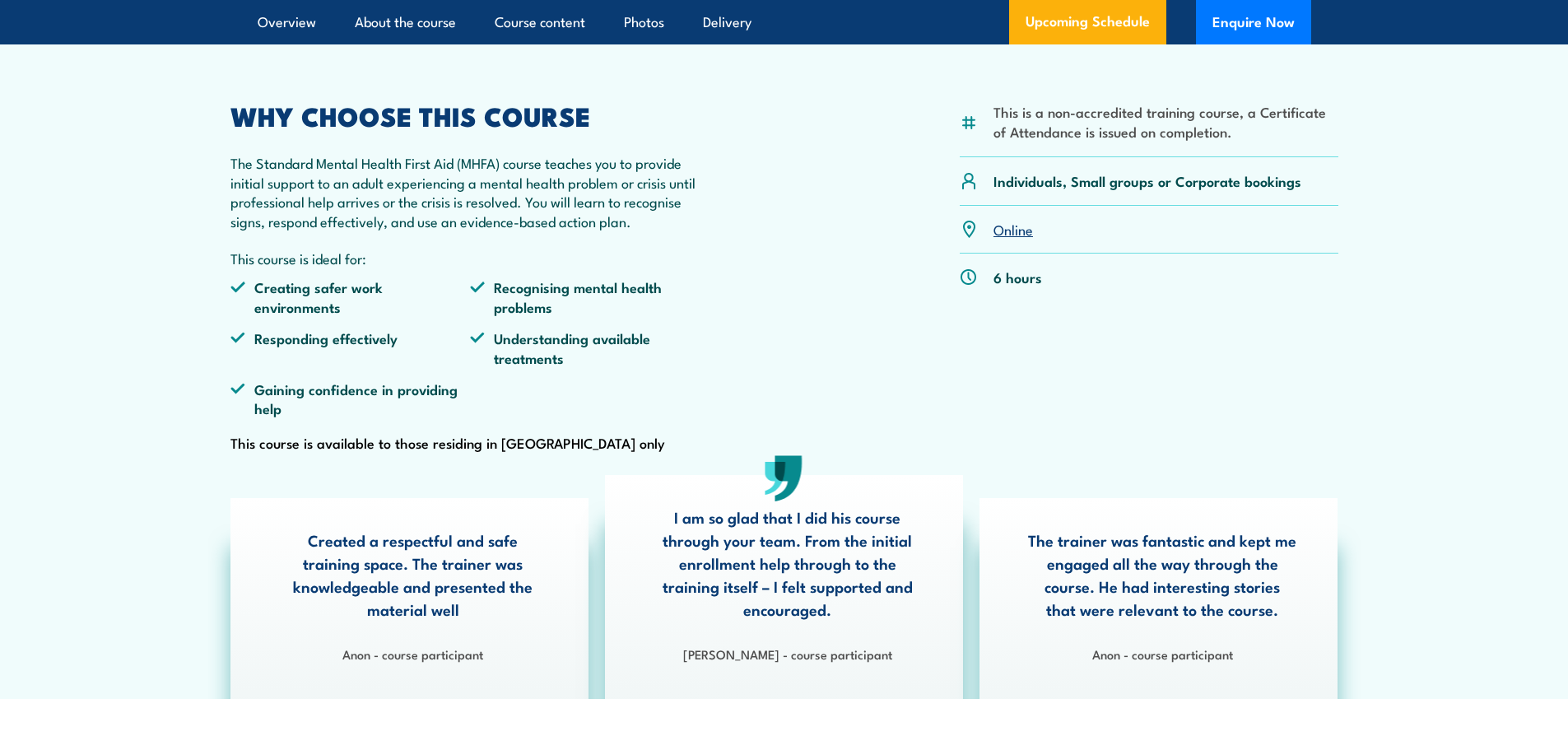
scroll to position [576, 0]
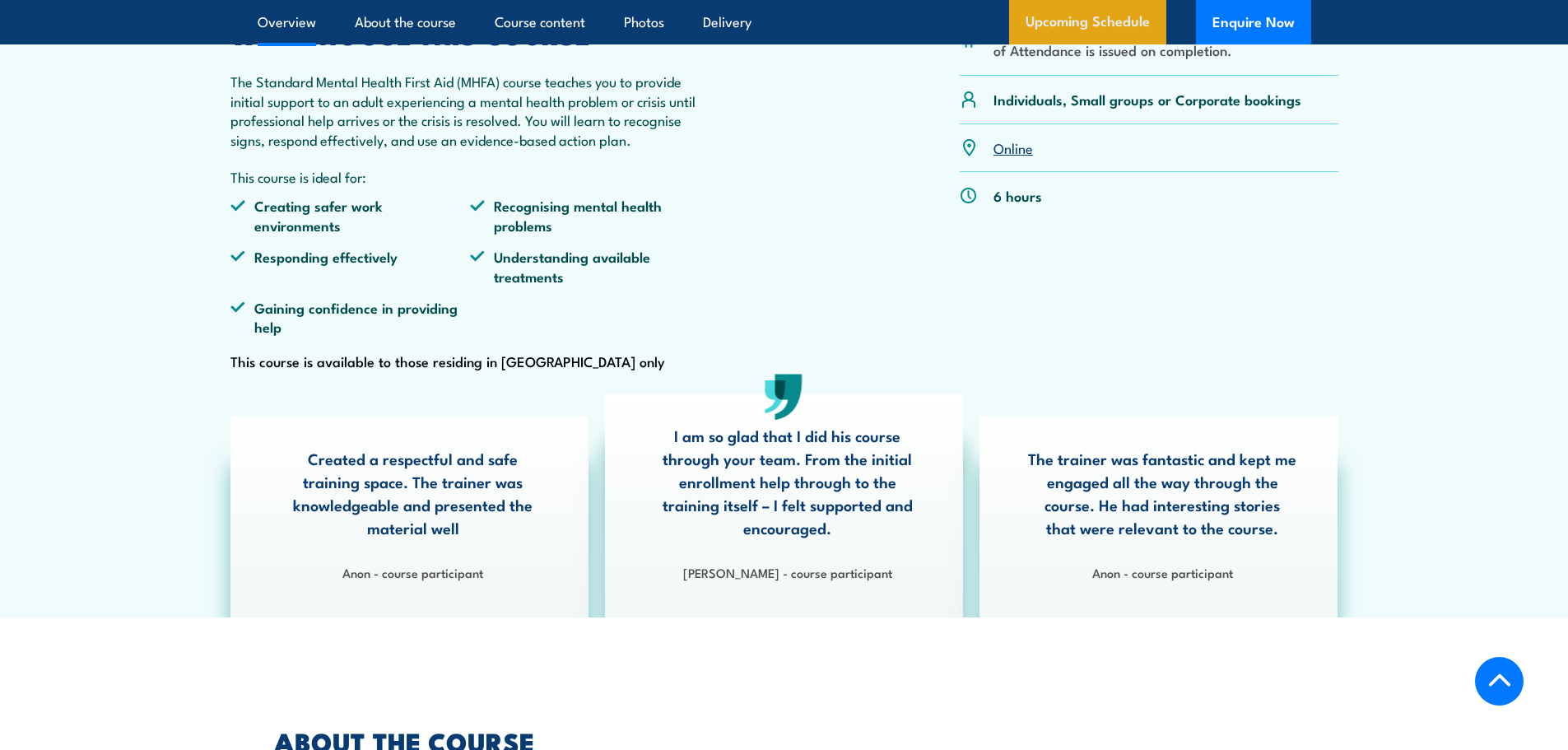
click at [1108, 18] on link "Upcoming Schedule" at bounding box center [1087, 22] width 157 height 44
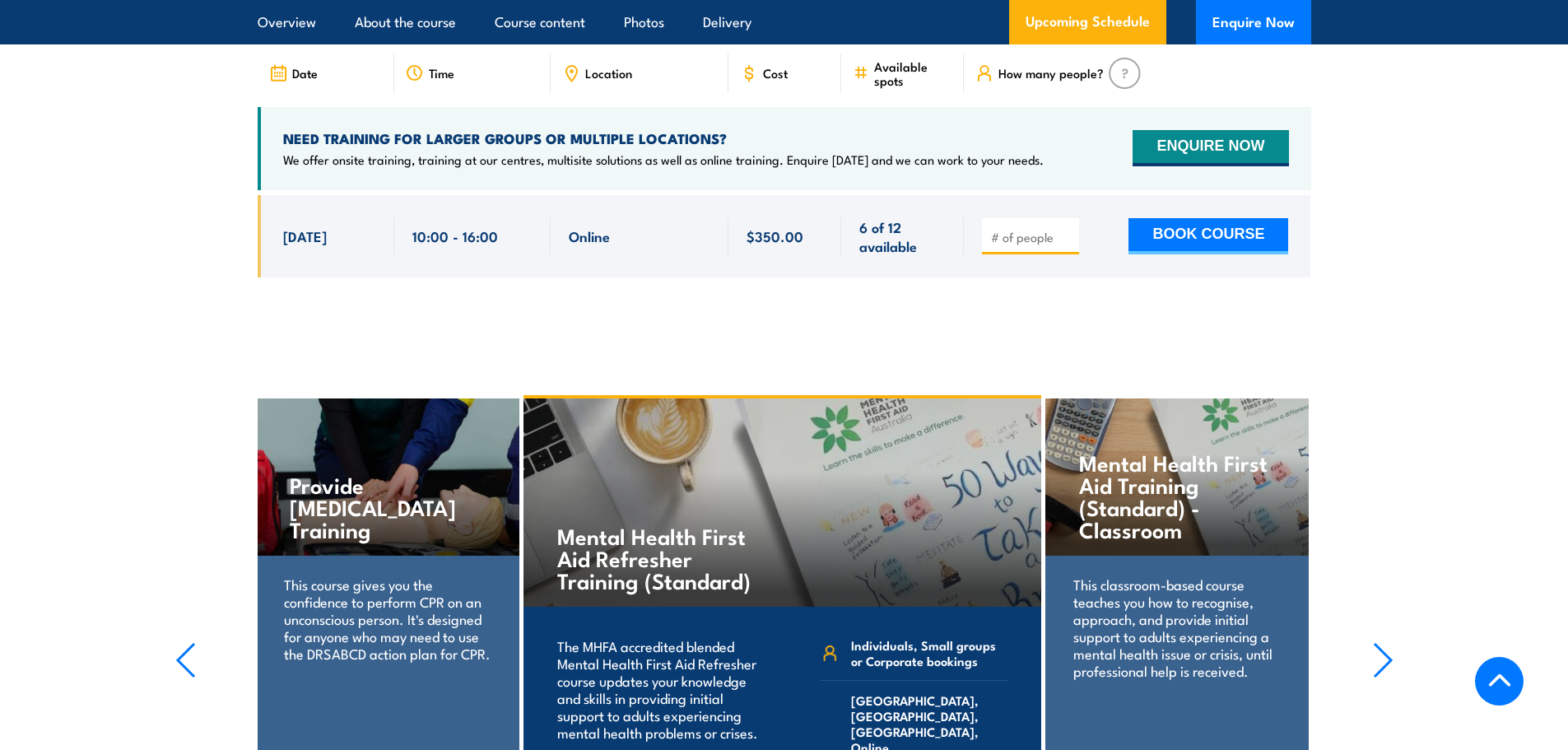
scroll to position [3215, 0]
